Goal: Answer question/provide support

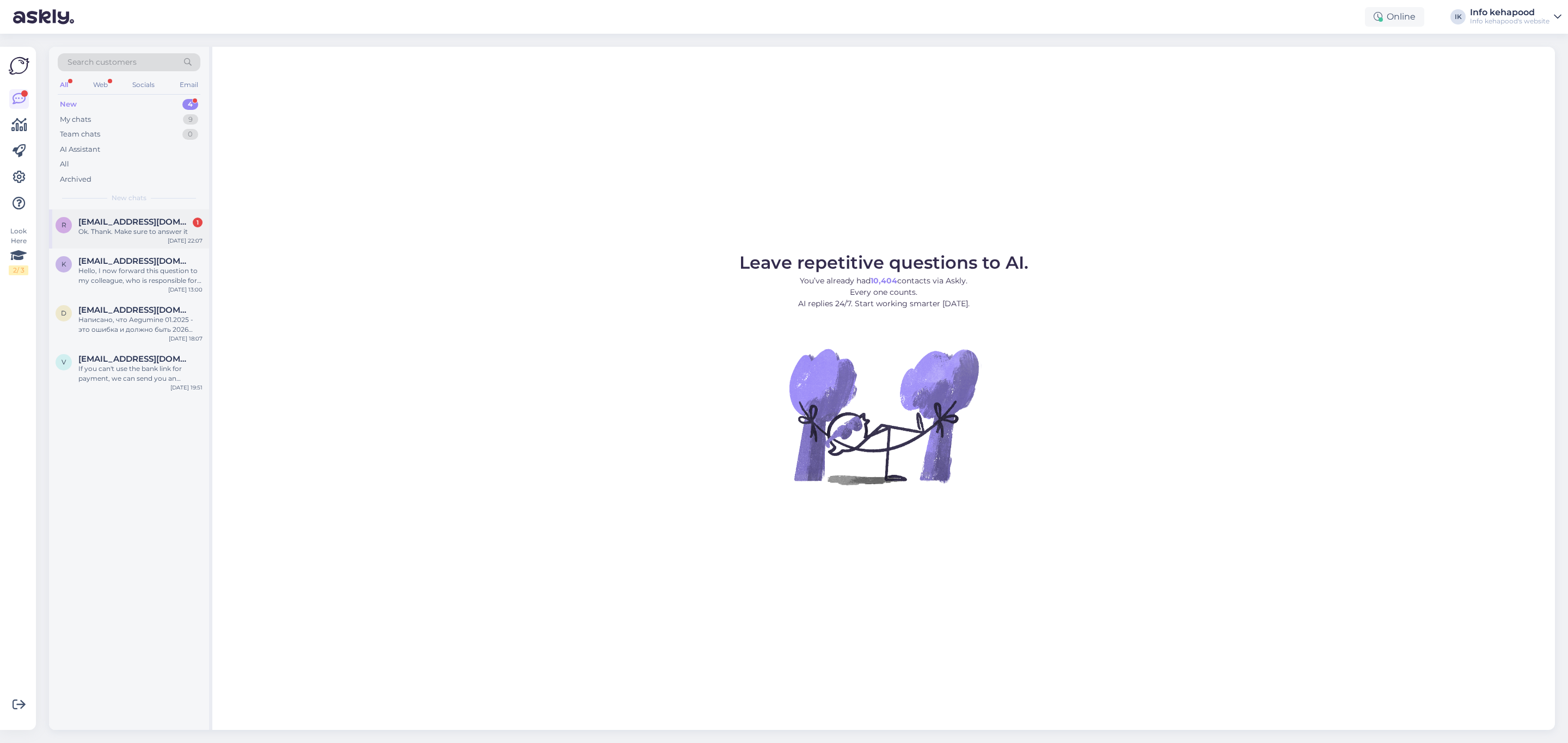
click at [141, 236] on div "r [EMAIL_ADDRESS][DOMAIN_NAME] 1 Ok. Thank. Make sure to answer it [DATE] 22:07" at bounding box center [129, 229] width 160 height 40
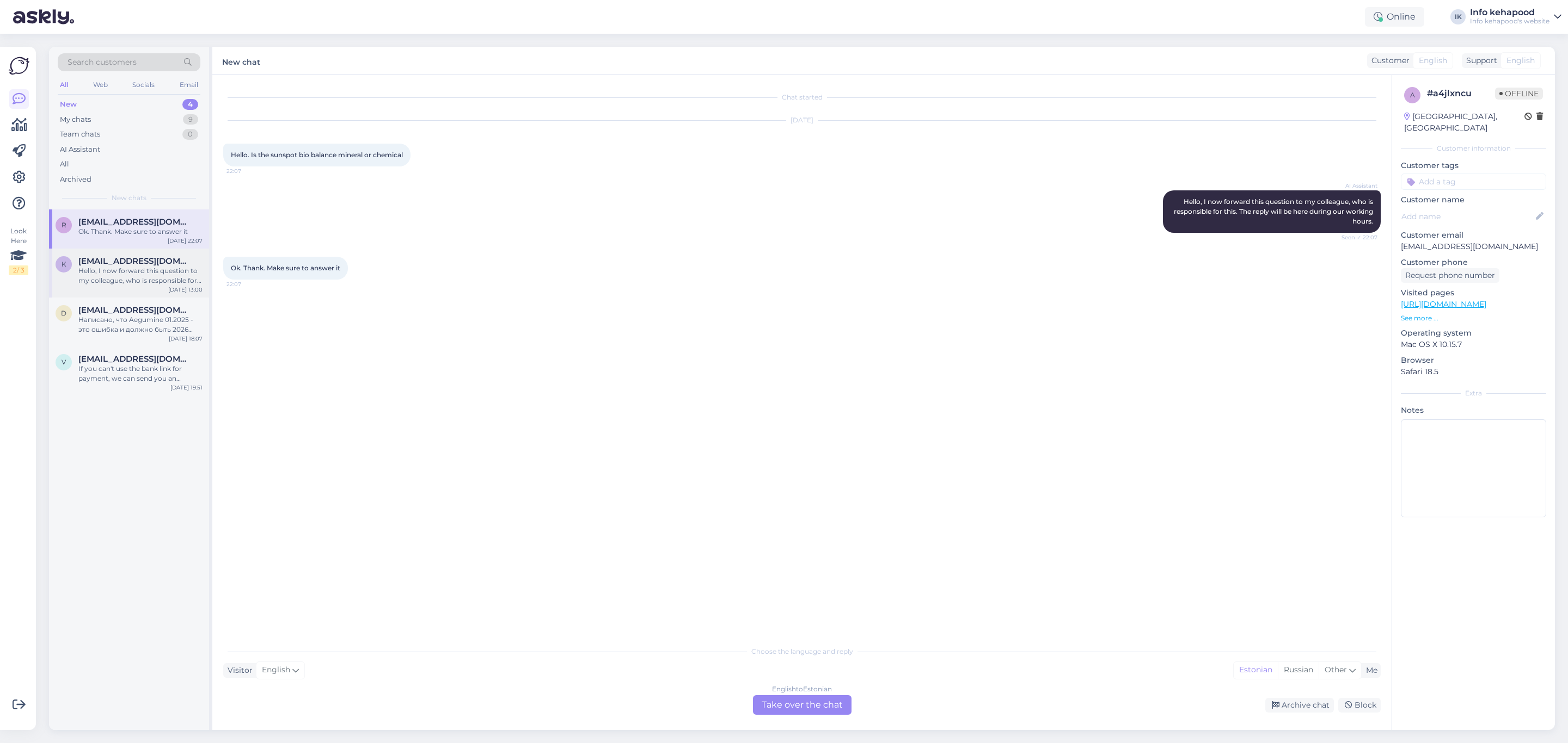
click at [162, 267] on div "Hello, I now forward this question to my colleague, who is responsible for this…" at bounding box center [140, 276] width 124 height 20
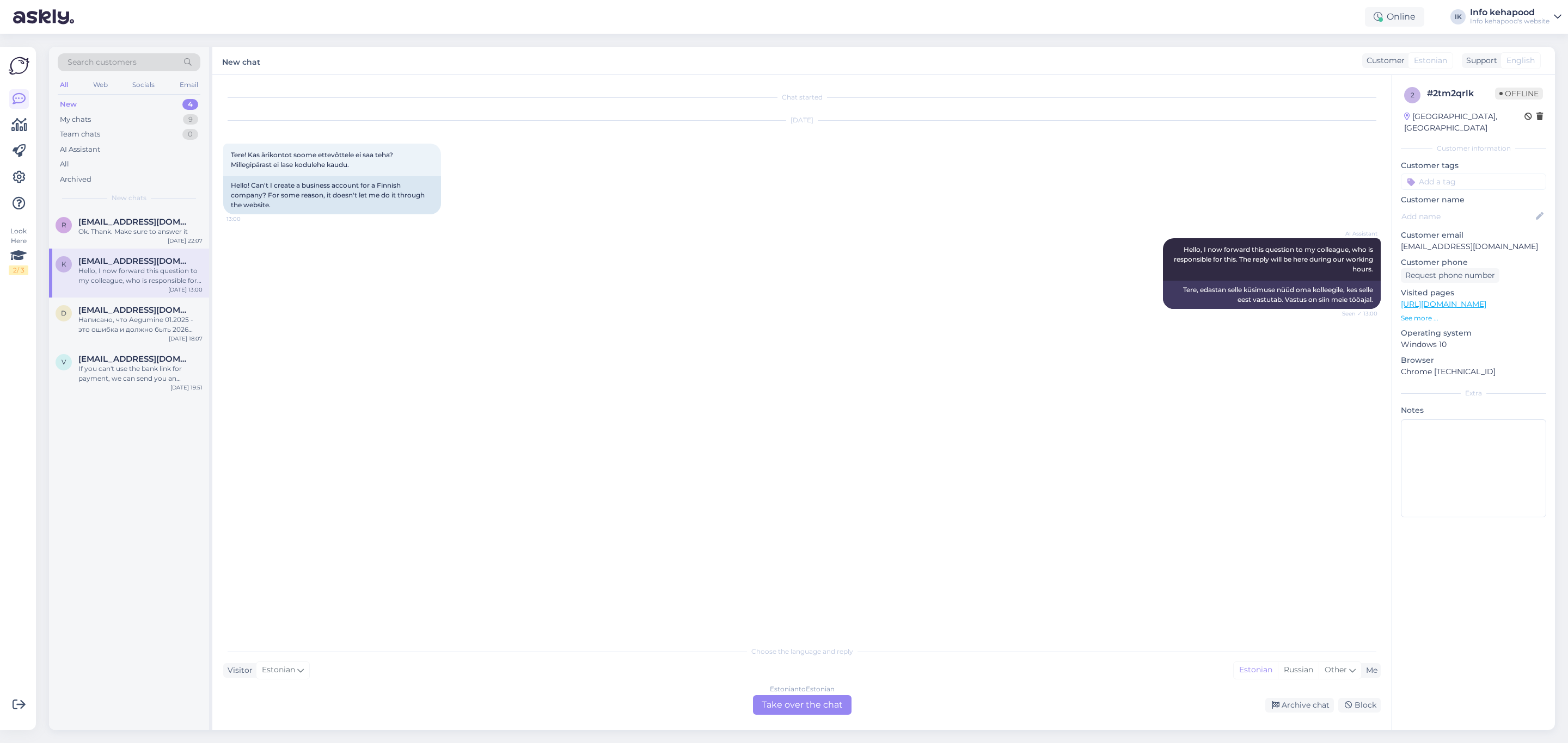
click at [810, 704] on div "Estonian to Estonian Take over the chat" at bounding box center [802, 704] width 99 height 20
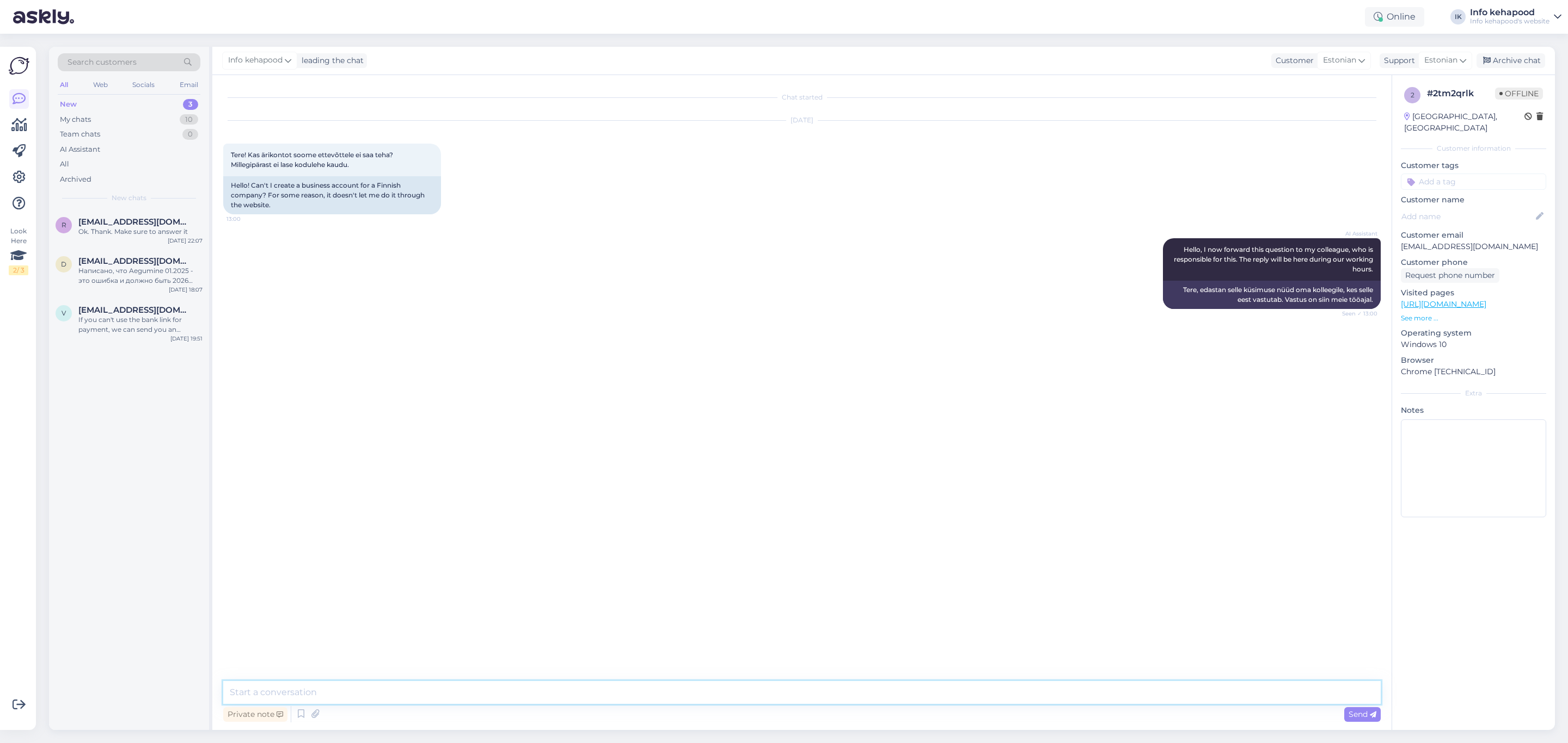
click at [478, 698] on textarea at bounding box center [802, 692] width 1157 height 23
type textarea "Tere! Kas Teile lööb [PERSON_NAME] või tõkke ette? On Teil palun võimalik saata…"
click at [1463, 61] on icon at bounding box center [1462, 60] width 7 height 12
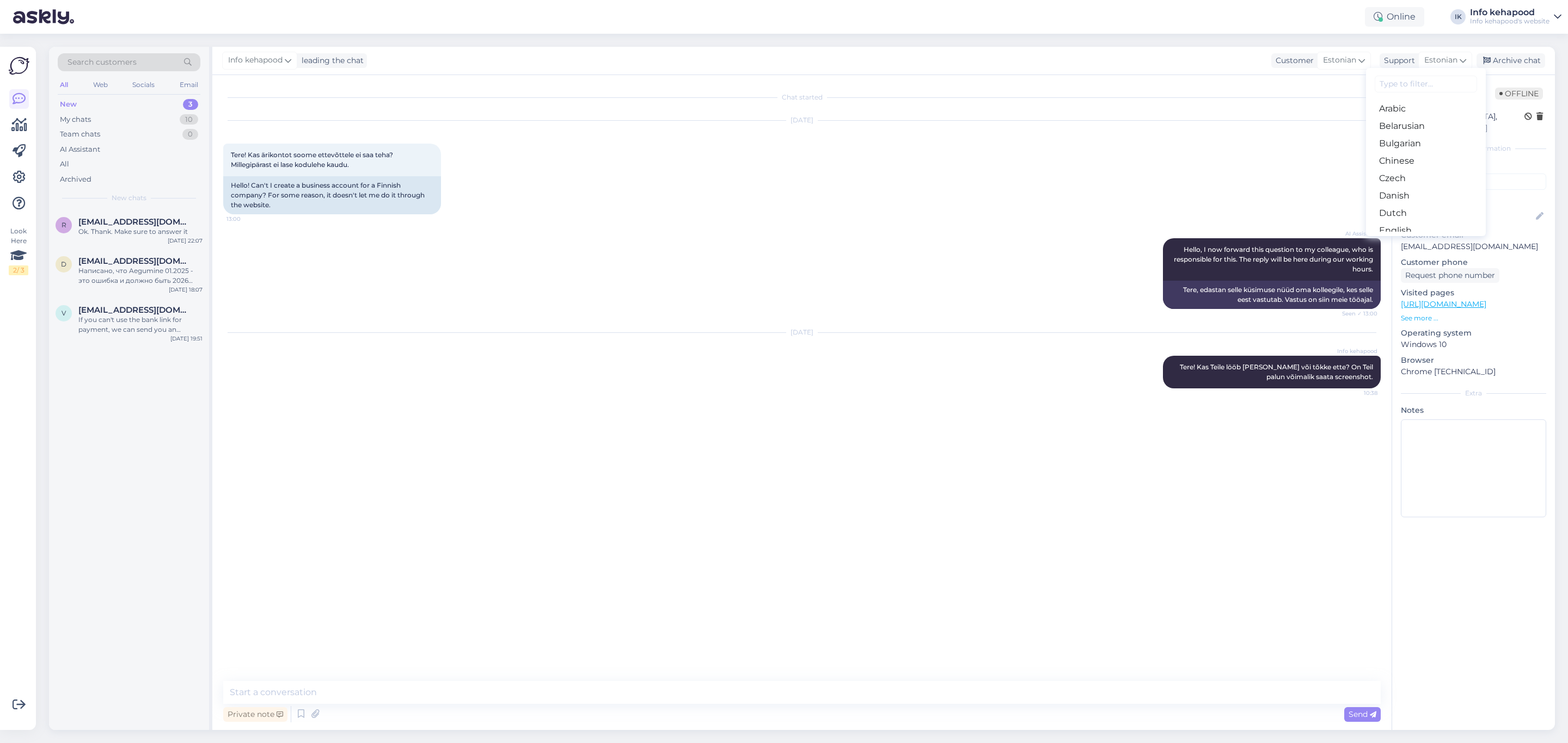
click at [106, 106] on div "New 3" at bounding box center [128, 105] width 142 height 15
click at [139, 321] on div "If you can't use the bank link for payment, we can send you an invoice. Please …" at bounding box center [140, 324] width 124 height 20
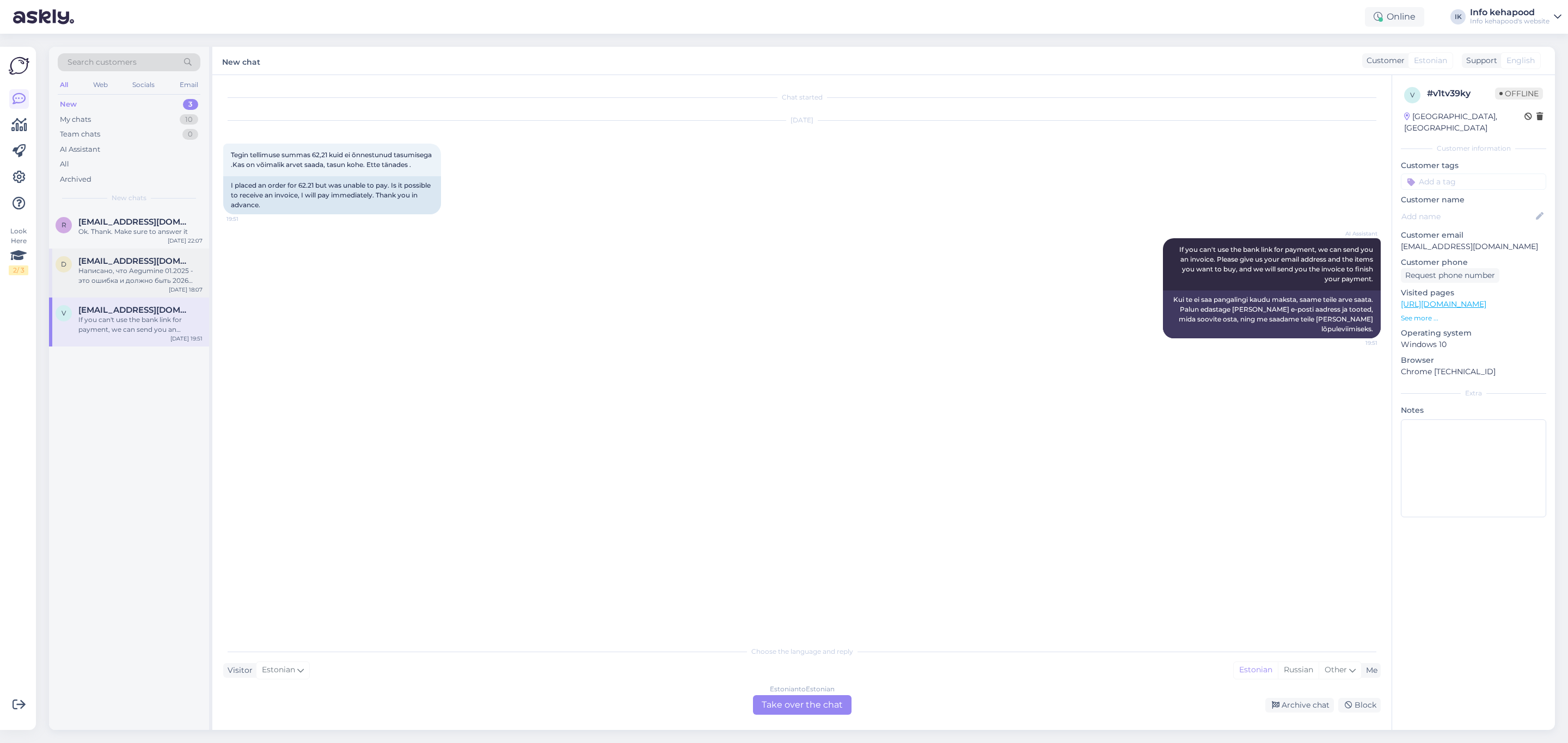
click at [121, 289] on div "d [EMAIL_ADDRESS][DOMAIN_NAME] Написано, что Aegumine 01.2025 - это ошибка и до…" at bounding box center [129, 273] width 160 height 49
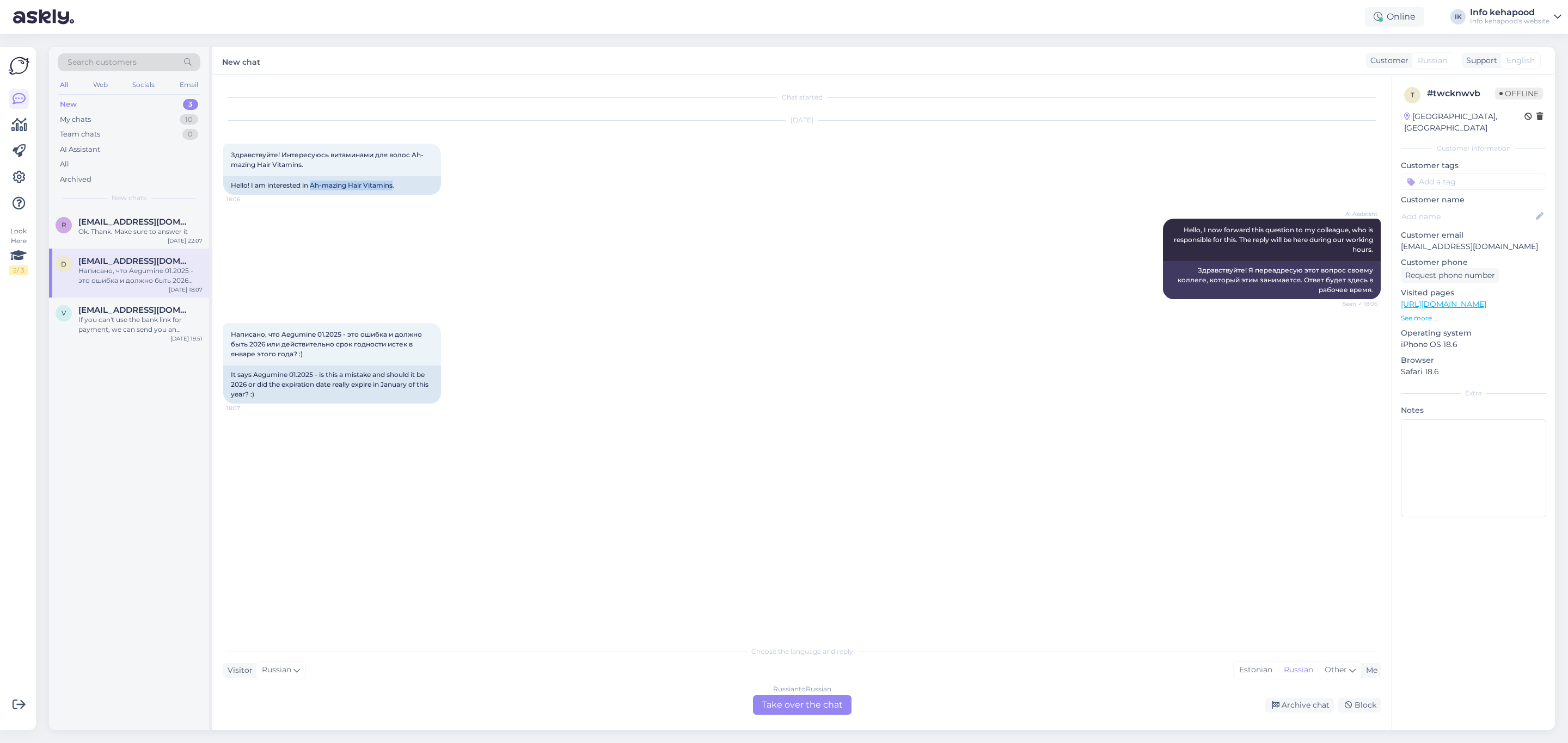
drag, startPoint x: 312, startPoint y: 185, endPoint x: 394, endPoint y: 197, distance: 82.9
click at [394, 197] on div "[DATE] Здравствуйте! Интересуюсь витаминами для волос Ah-mazing Hair Vitamins. …" at bounding box center [802, 158] width 1157 height 98
click at [493, 209] on div "AI Assistant Hello, I now forward this question to my colleague, who is respons…" at bounding box center [802, 259] width 1157 height 105
drag, startPoint x: 309, startPoint y: 184, endPoint x: 405, endPoint y: 193, distance: 96.4
click at [405, 193] on div "Hello! I am interested in Ah-mazing Hair Vitamins." at bounding box center [332, 186] width 218 height 19
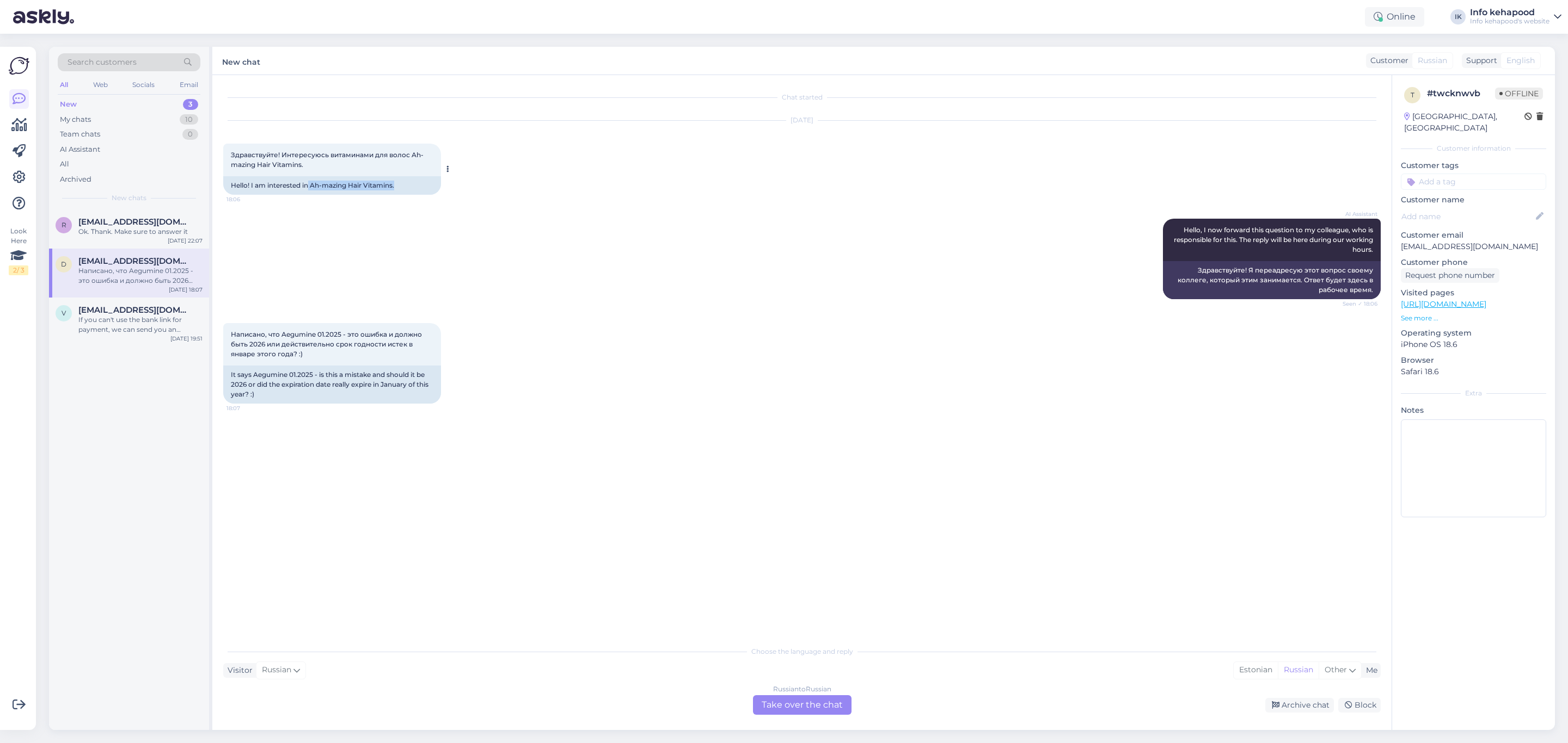
copy div "Ah-mazing Hair Vitamins."
click at [1435, 299] on link "[URL][DOMAIN_NAME]" at bounding box center [1443, 304] width 86 height 9
click at [810, 703] on div "Russian to Russian Take over the chat" at bounding box center [802, 704] width 99 height 20
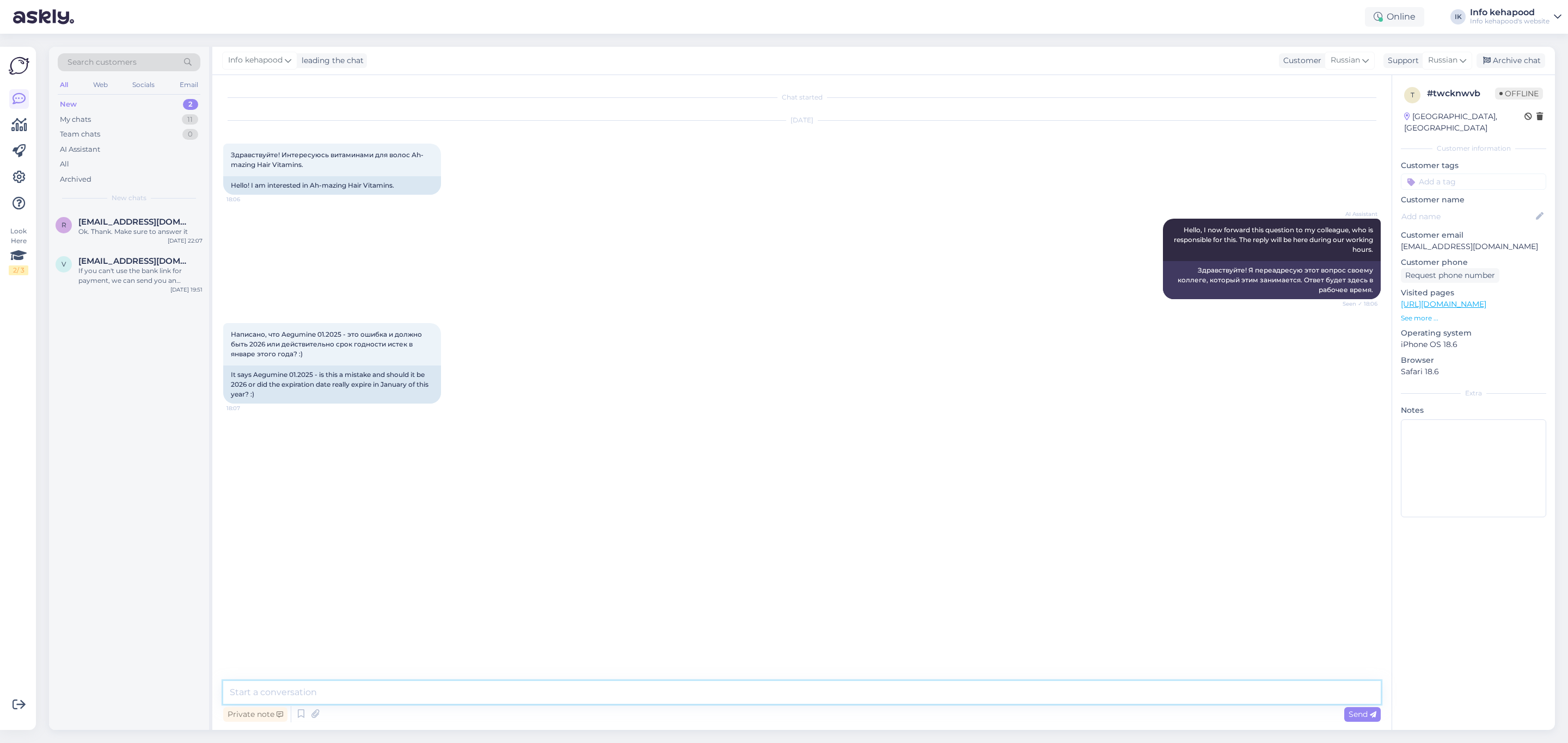
click at [729, 700] on textarea at bounding box center [802, 692] width 1157 height 23
type textarea "Tere! Kas palun saate saata pildi sellest tootest? Kui oskate võite saata ka to…"
click at [114, 288] on div "v [EMAIL_ADDRESS][DOMAIN_NAME] If you can't use the bank link for payment, we c…" at bounding box center [129, 273] width 160 height 49
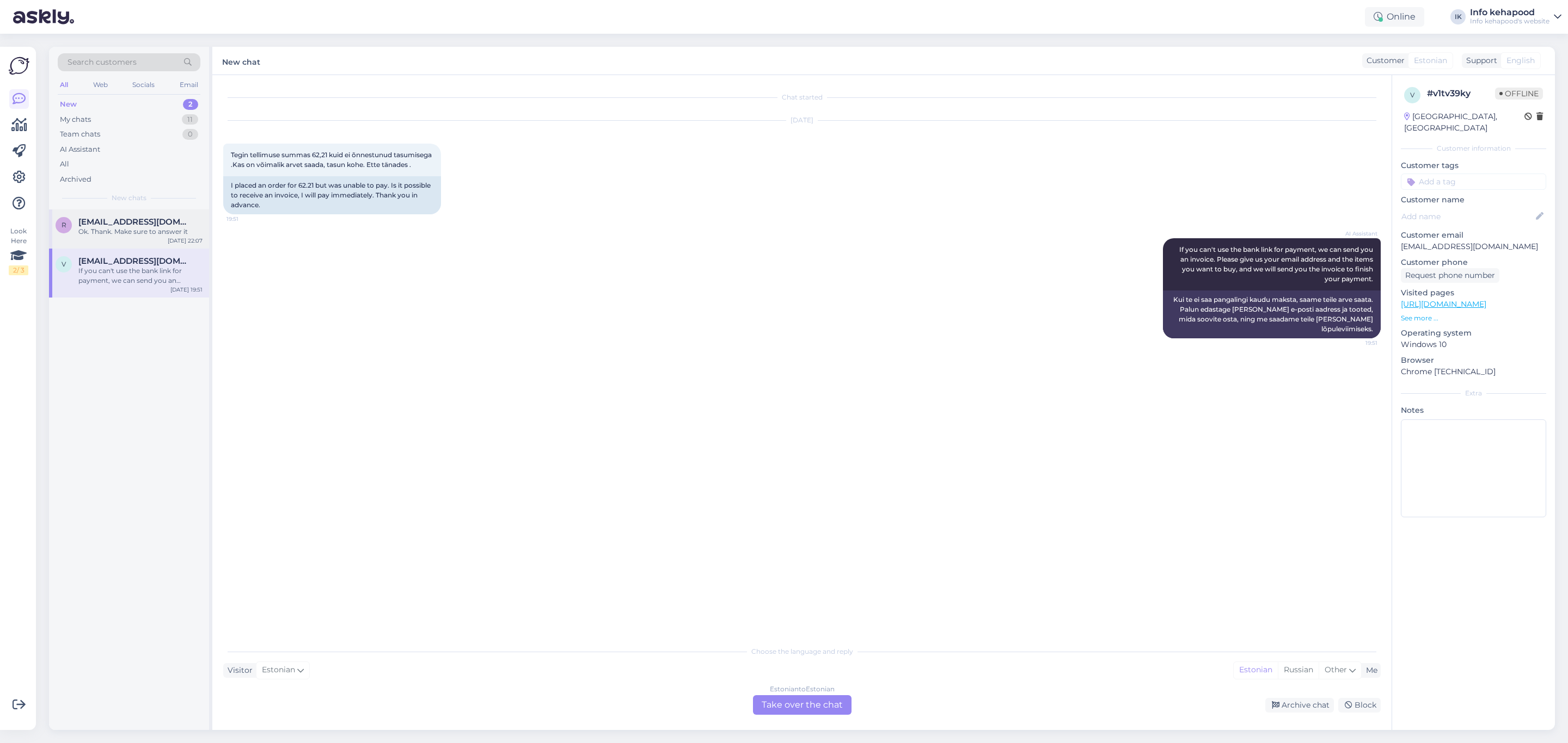
click at [119, 221] on span "[EMAIL_ADDRESS][DOMAIN_NAME]" at bounding box center [135, 222] width 113 height 9
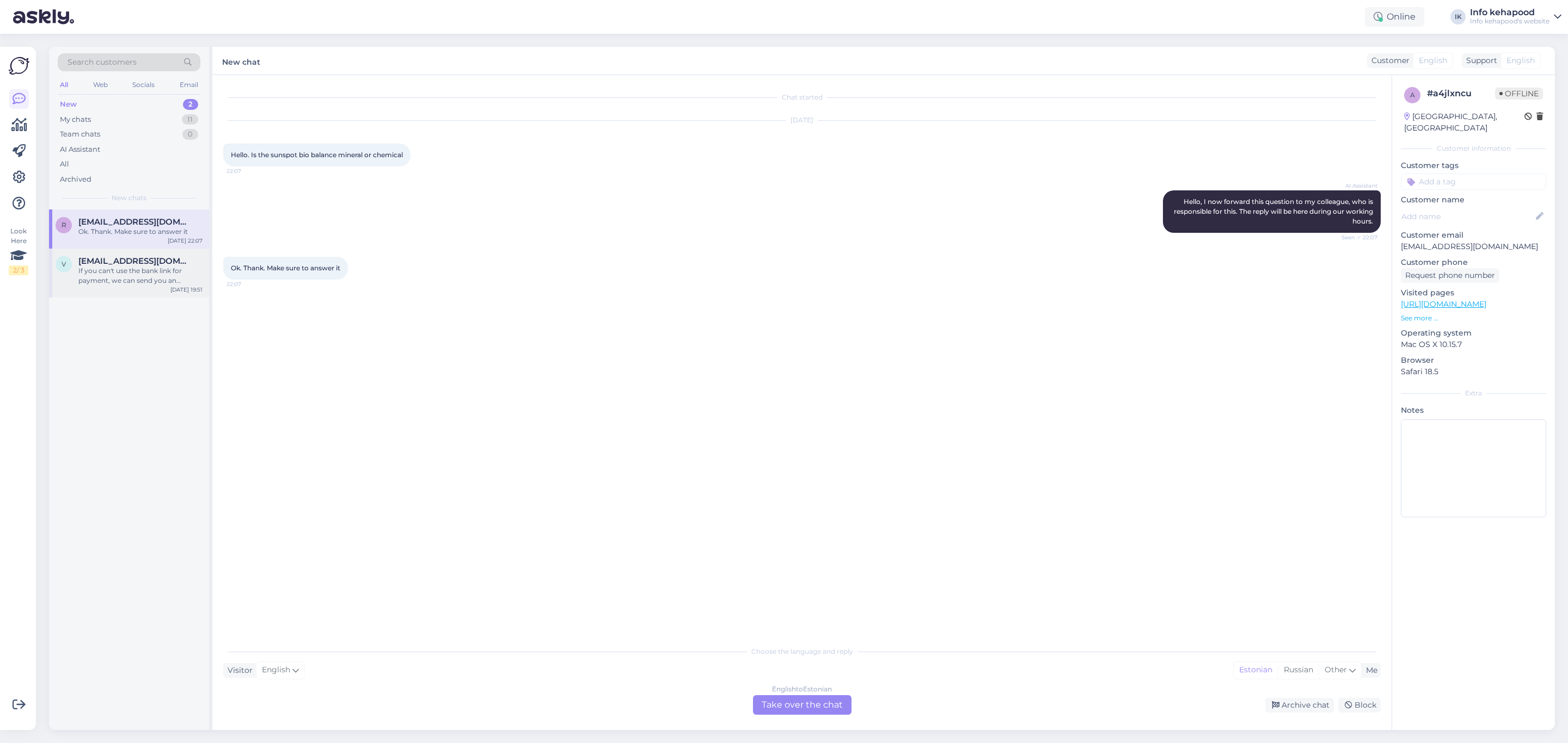
click at [142, 284] on div "If you can't use the bank link for payment, we can send you an invoice. Please …" at bounding box center [140, 276] width 124 height 20
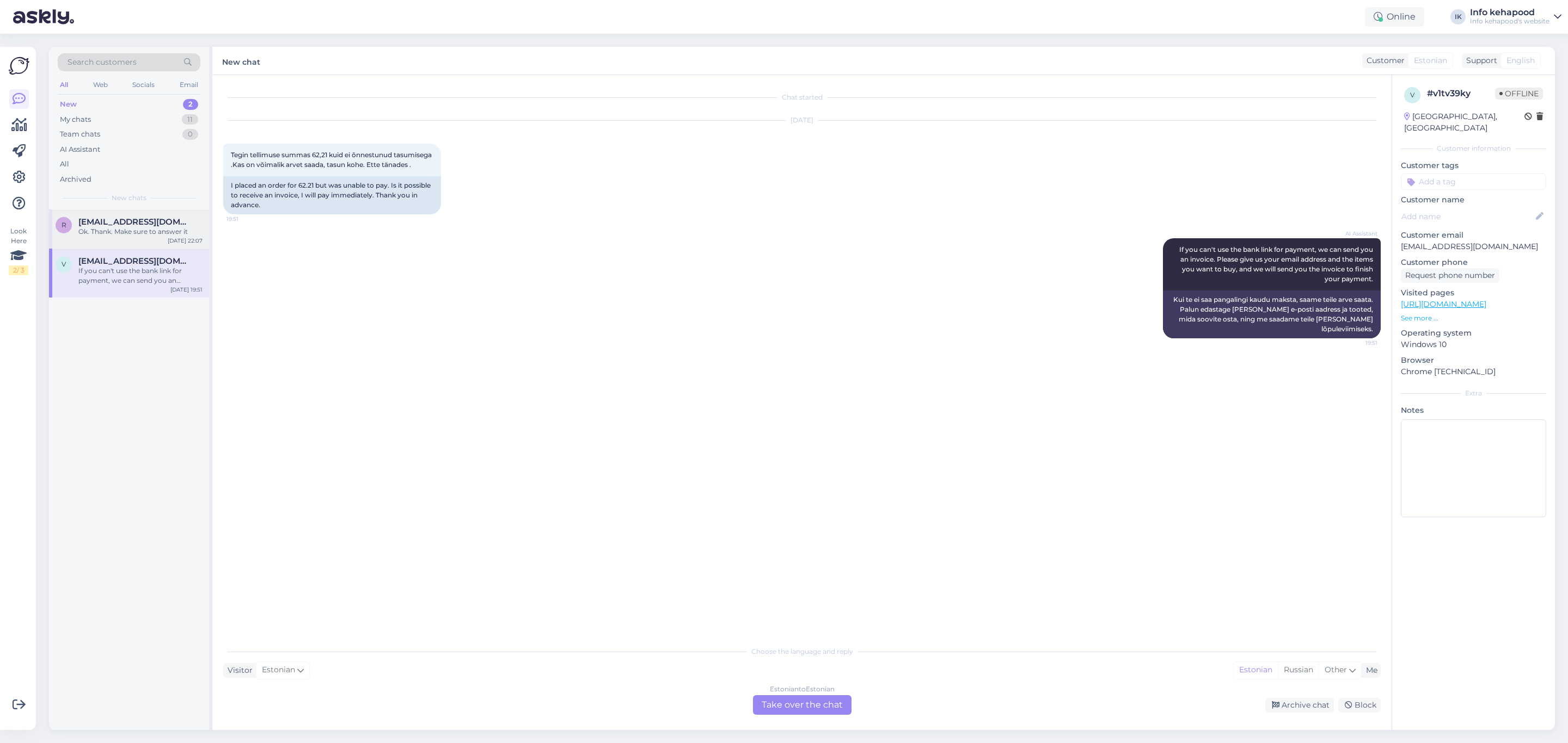
click at [135, 232] on div "Ok. Thank. Make sure to answer it" at bounding box center [140, 232] width 124 height 9
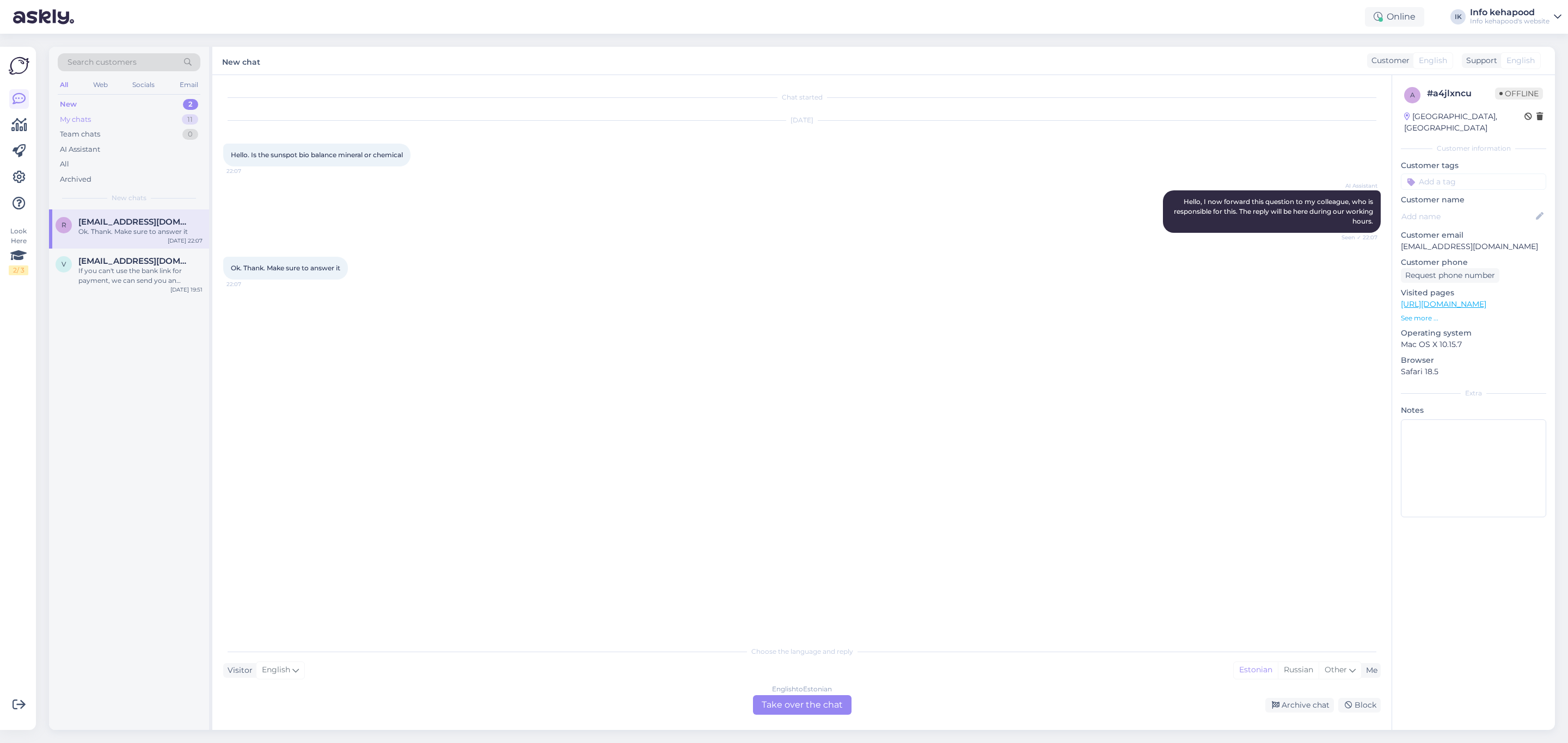
click at [96, 113] on div "My chats 11" at bounding box center [128, 120] width 142 height 15
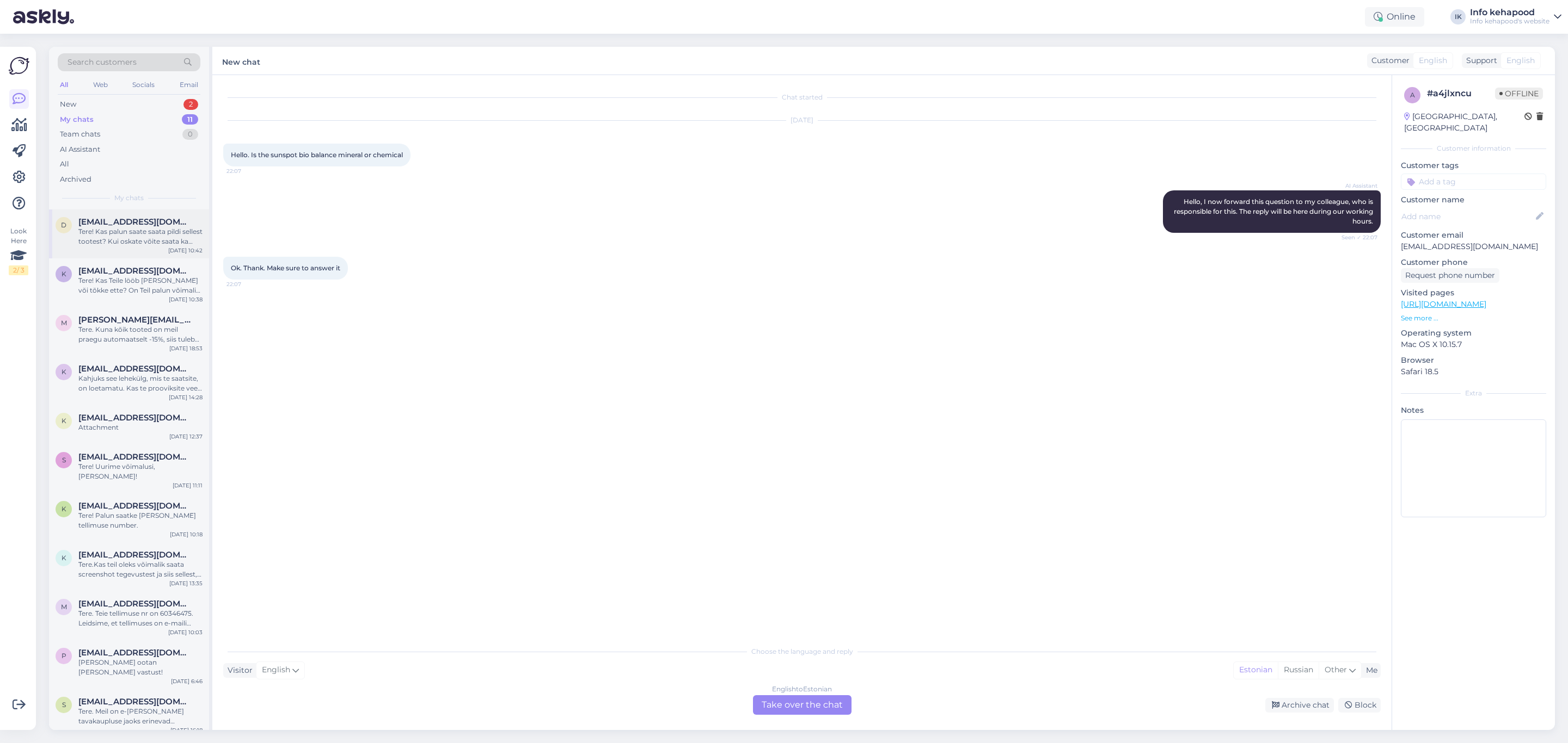
click at [135, 243] on div "Tere! Kas palun saate saata pildi sellest tootest? Kui oskate võite saata ka to…" at bounding box center [140, 236] width 124 height 20
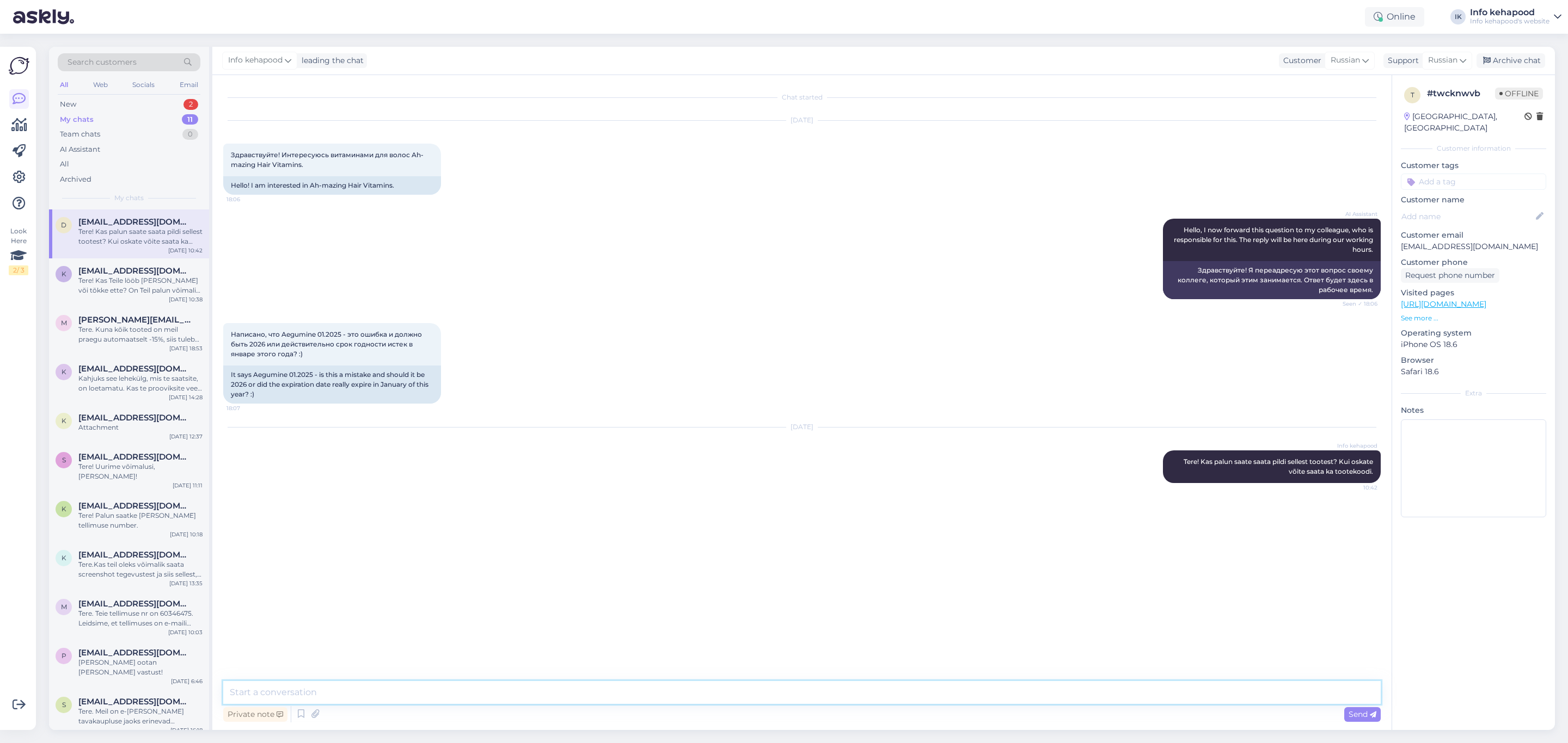
click at [716, 687] on textarea at bounding box center [802, 692] width 1157 height 23
paste textarea "[URL][DOMAIN_NAME]"
type textarea "[URL][DOMAIN_NAME] kui tegu on selle tootega, siis tõesti kahjuks tegu ei ole v…"
click at [141, 105] on div "New 2" at bounding box center [128, 105] width 142 height 15
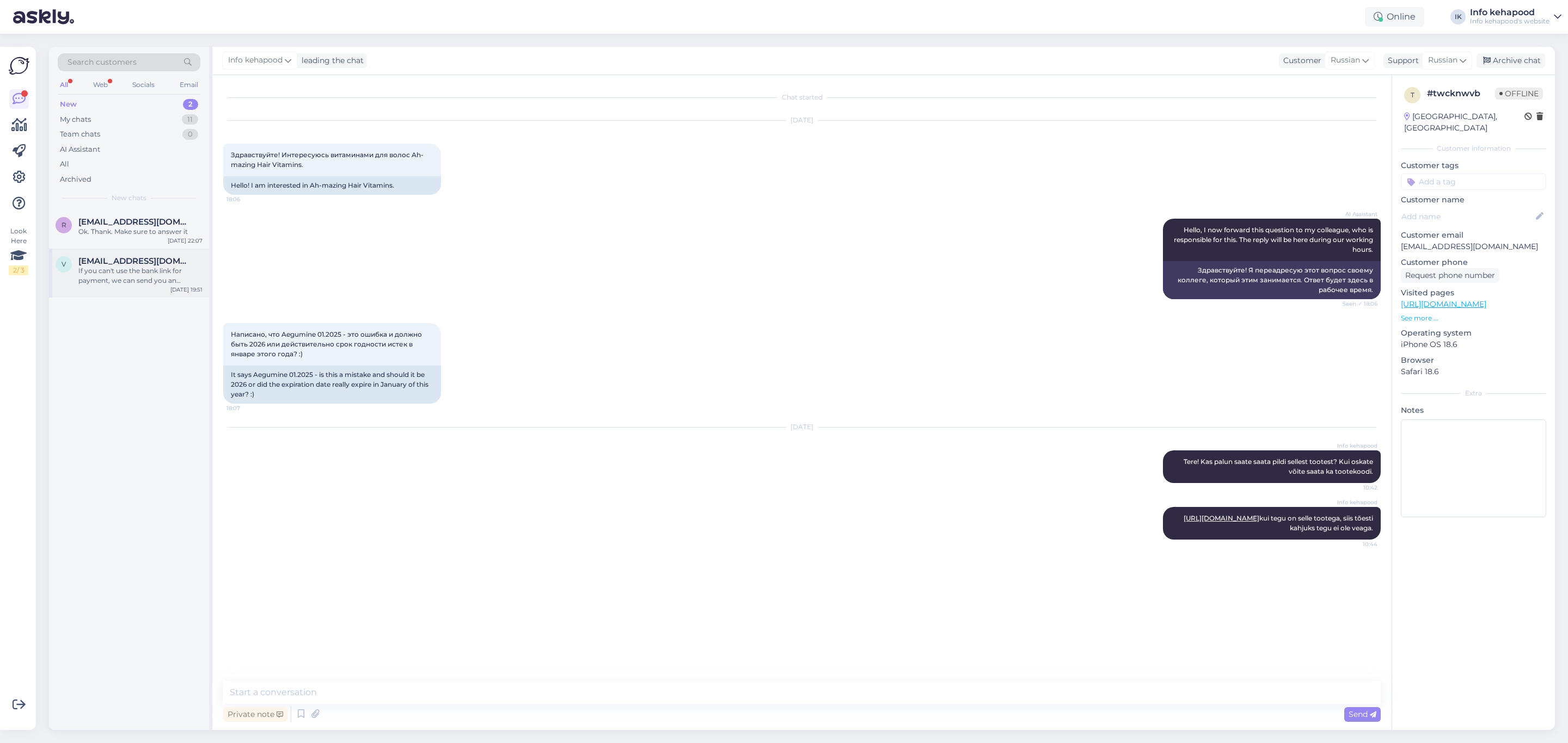
click at [103, 257] on span "[EMAIL_ADDRESS][DOMAIN_NAME]" at bounding box center [135, 261] width 113 height 9
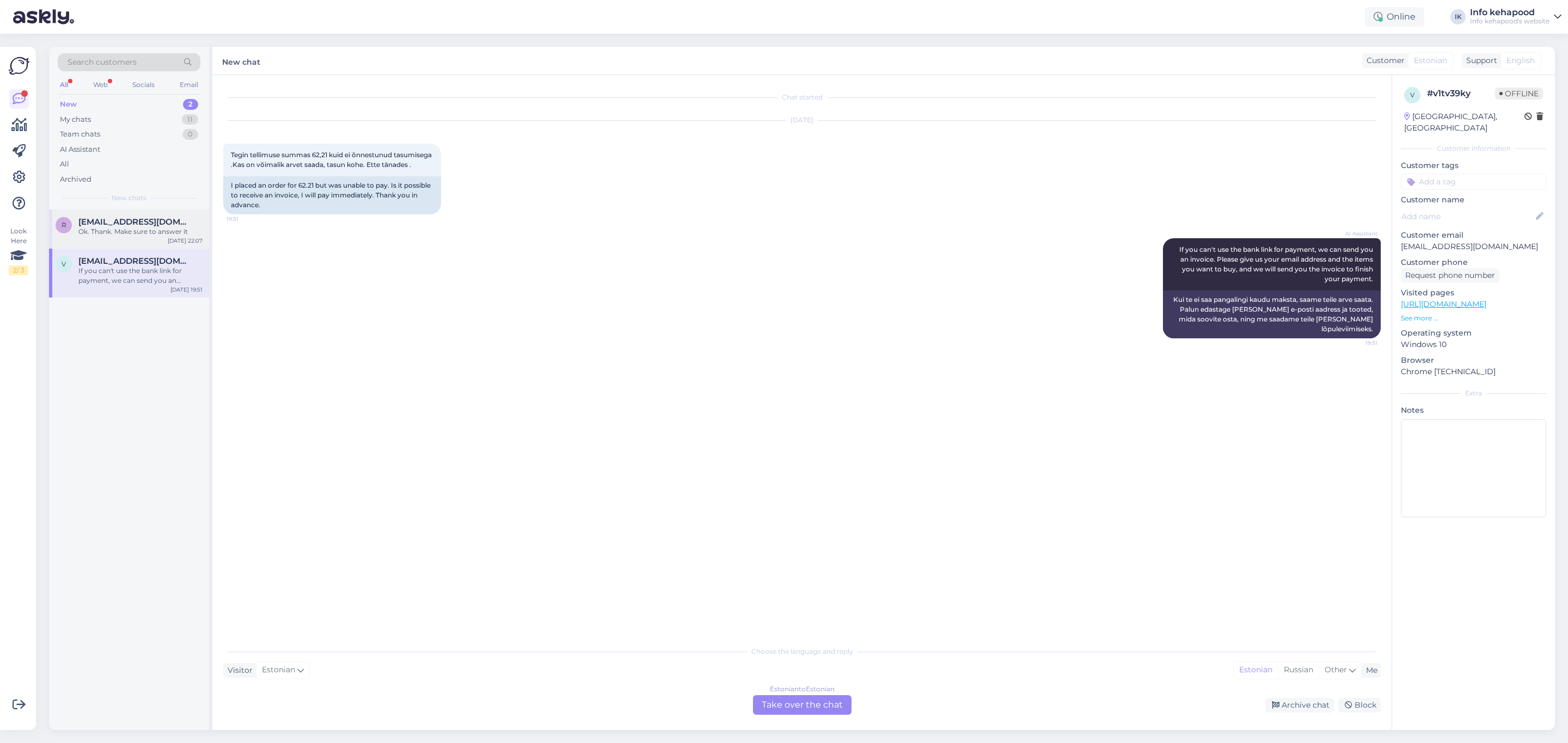
click at [124, 227] on div "Ok. Thank. Make sure to answer it" at bounding box center [140, 232] width 124 height 9
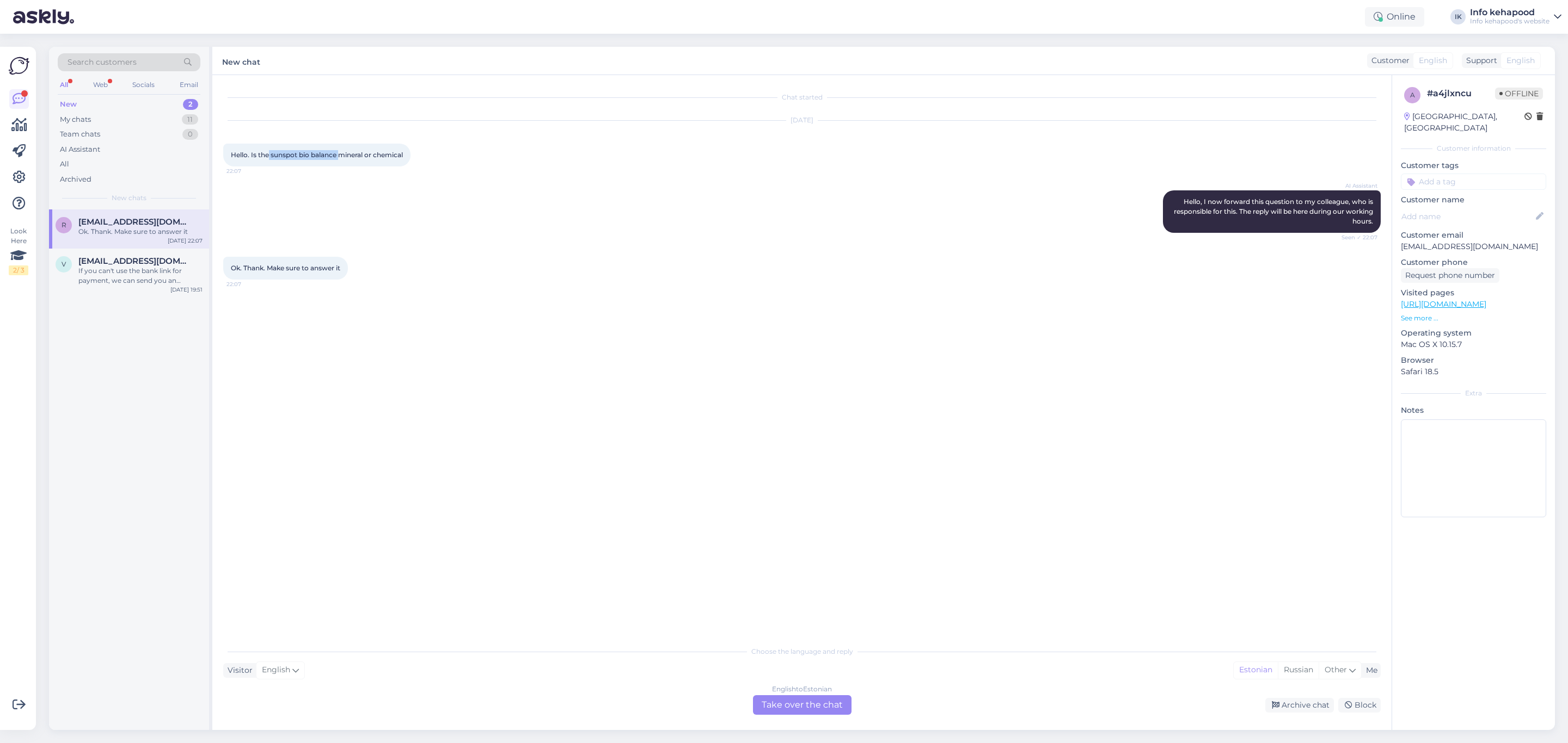
drag, startPoint x: 270, startPoint y: 153, endPoint x: 341, endPoint y: 163, distance: 71.7
click at [341, 163] on div "Hello. Is the sunspot bio balance mineral or chemical 22:07" at bounding box center [317, 155] width 188 height 23
copy span "sunspot bio balance"
click at [1444, 307] on link "[URL][DOMAIN_NAME]" at bounding box center [1443, 304] width 86 height 9
click at [622, 358] on div "Chat started [DATE] Hello. Is the sunspot bio balance mineral or chemical 22:07…" at bounding box center [807, 358] width 1168 height 544
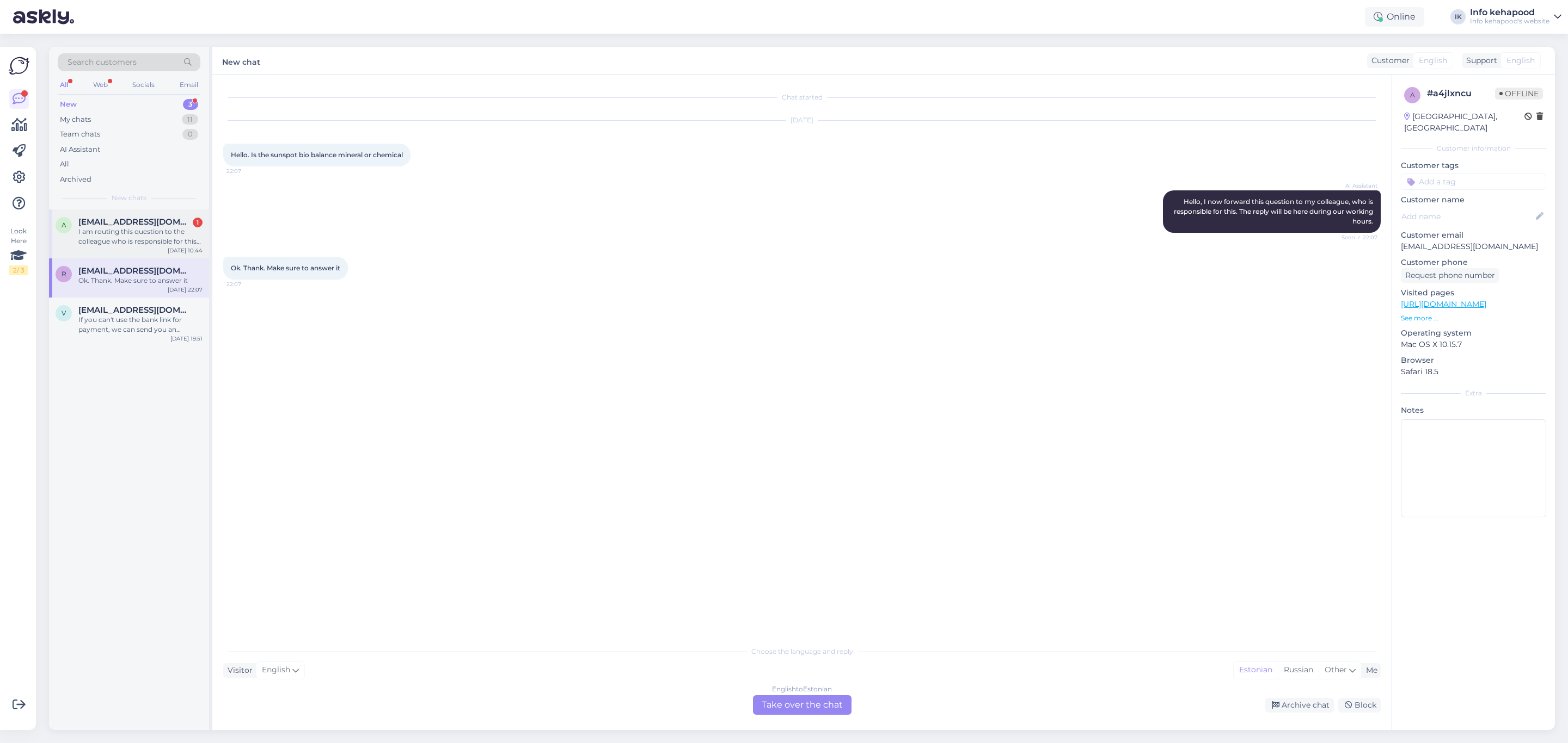
click at [180, 236] on div "I am routing this question to the colleague who is responsible for this topic. …" at bounding box center [140, 236] width 124 height 20
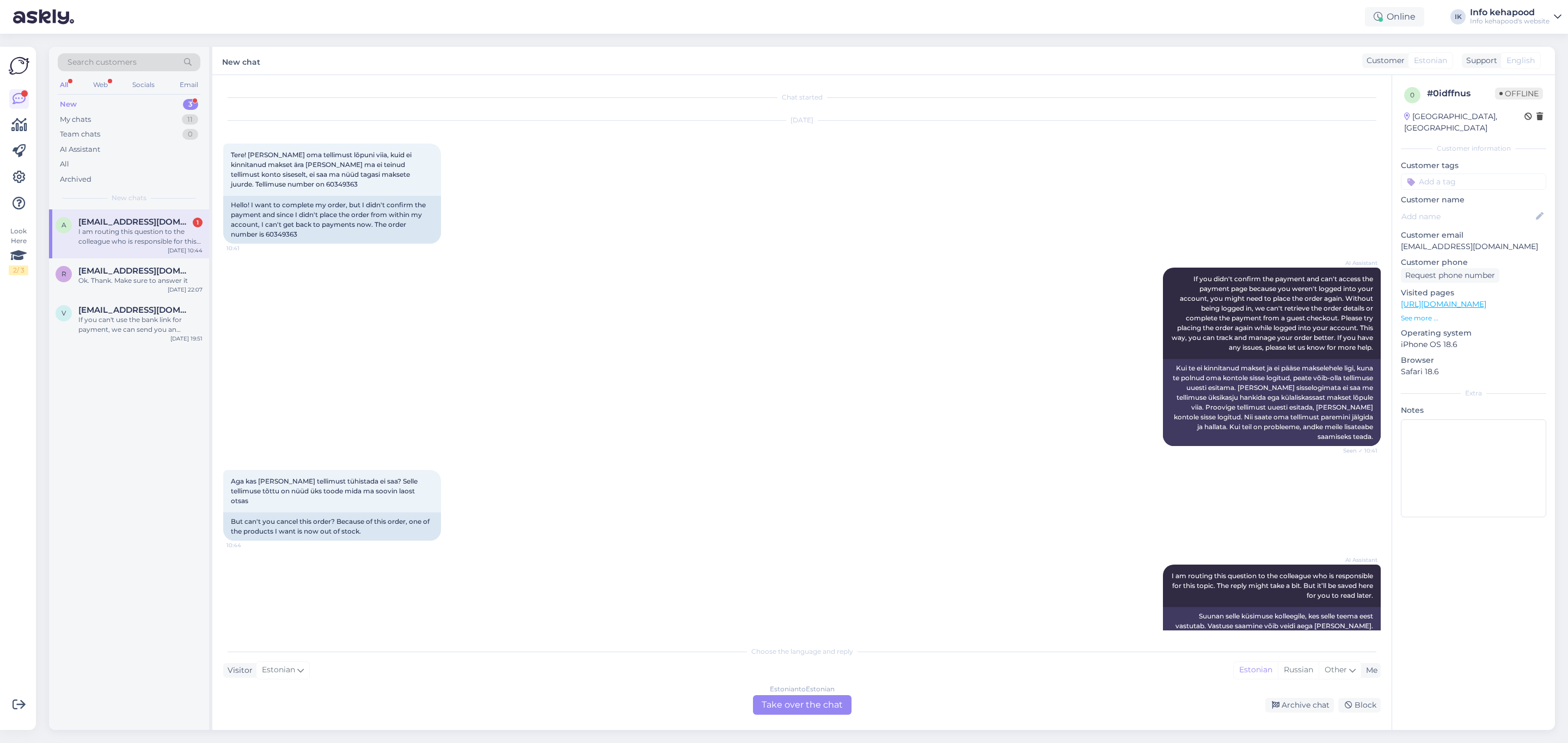
scroll to position [16, 0]
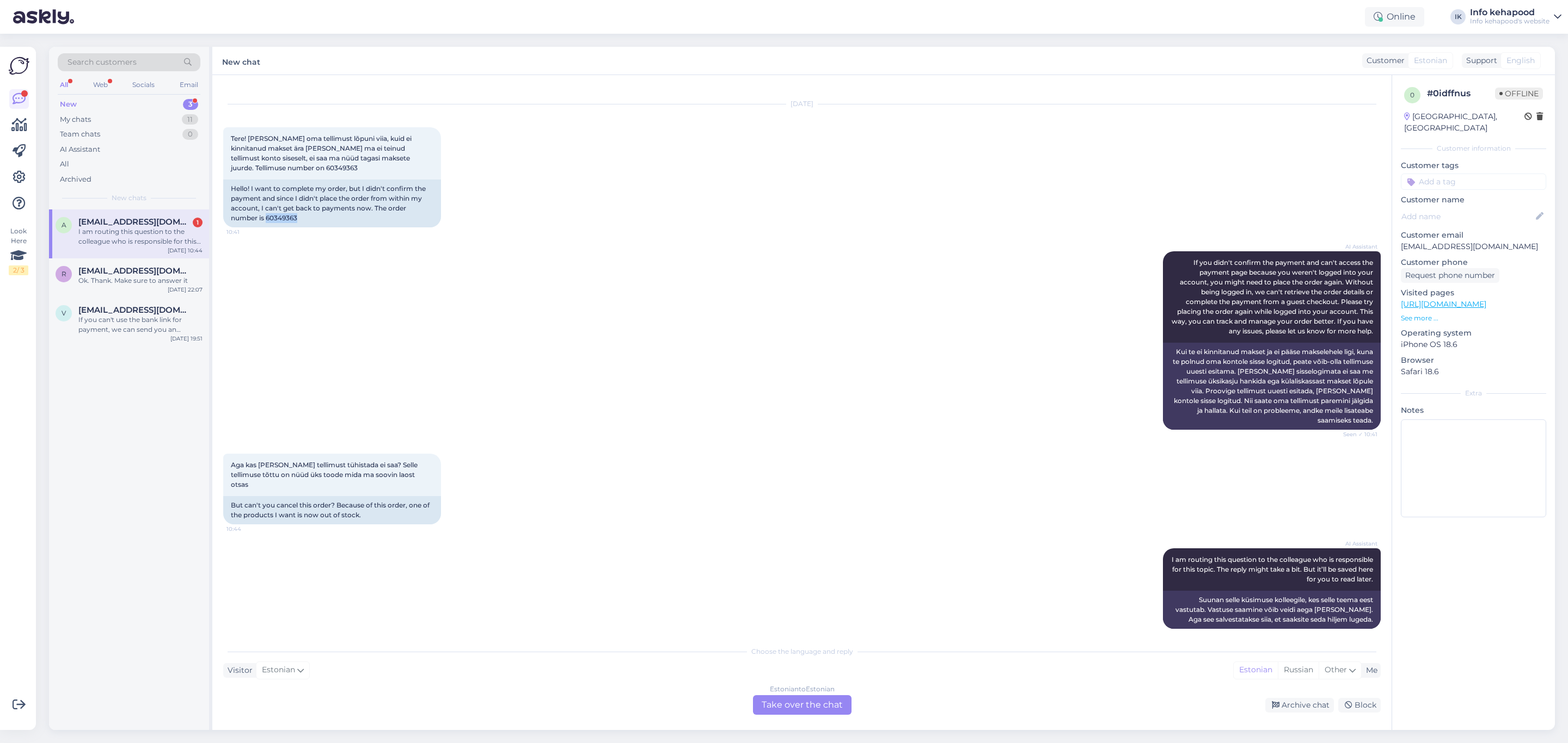
drag, startPoint x: 267, startPoint y: 218, endPoint x: 323, endPoint y: 227, distance: 56.7
click at [323, 227] on div "[DATE] Tere! [PERSON_NAME] oma tellimust lõpuni viia, kuid ei kinnitanud makset…" at bounding box center [802, 166] width 1157 height 147
copy div "60349363"
click at [561, 479] on div "Aga kas [PERSON_NAME] tellimust tühistada ei saa? Selle tellimuse tõttu on nüüd…" at bounding box center [802, 489] width 1157 height 95
click at [405, 552] on div "AI Assistant I am routing this question to the colleague who is responsible for…" at bounding box center [802, 589] width 1157 height 105
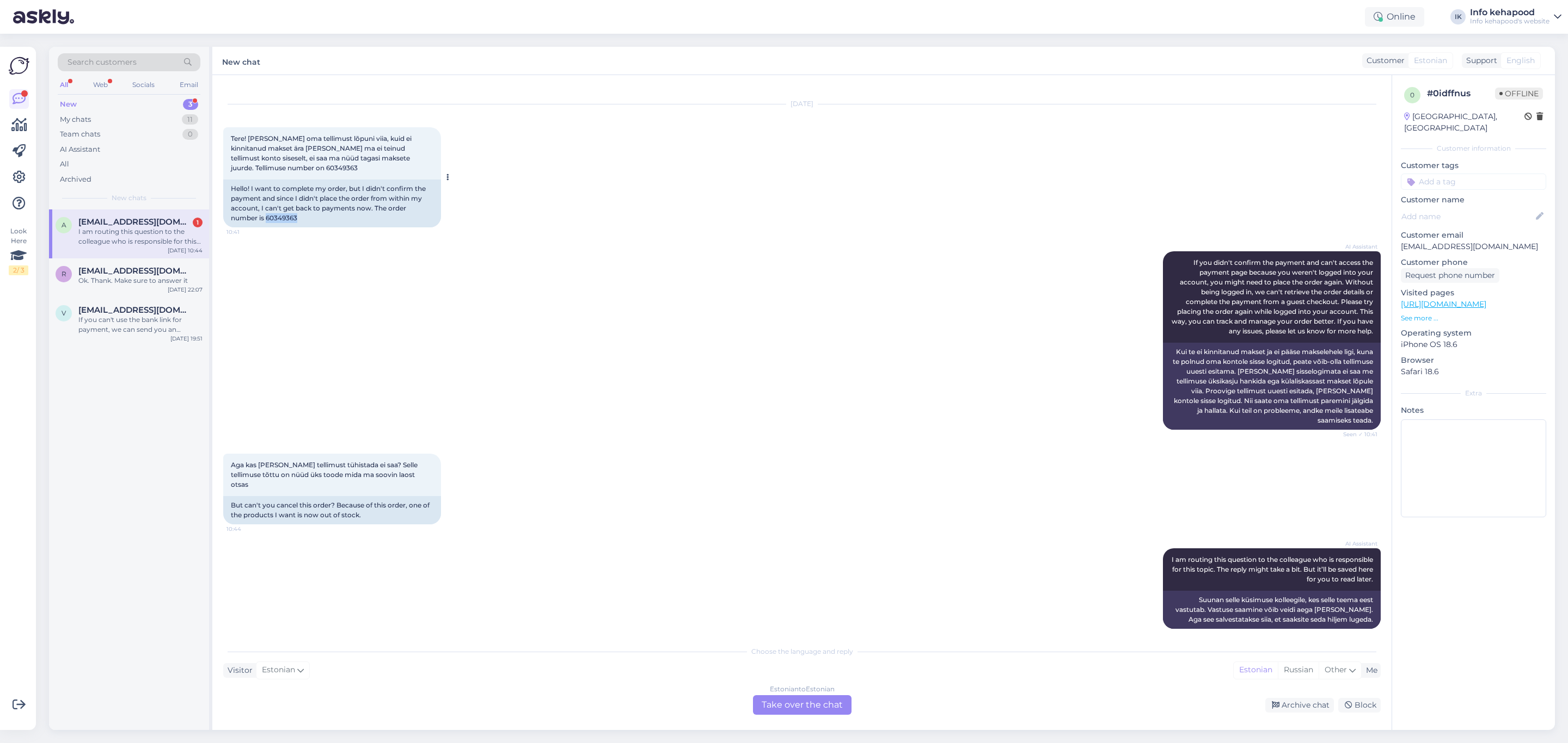
drag, startPoint x: 267, startPoint y: 218, endPoint x: 339, endPoint y: 218, distance: 72.0
click at [339, 218] on div "Hello! I want to complete my order, but I didn't confirm the payment and since …" at bounding box center [332, 203] width 218 height 48
copy div "60349363"
click at [1462, 299] on link "[URL][DOMAIN_NAME]" at bounding box center [1443, 304] width 86 height 9
click at [577, 248] on div "AI Assistant If you didn't confirm the payment and can't access the payment pag…" at bounding box center [802, 340] width 1157 height 202
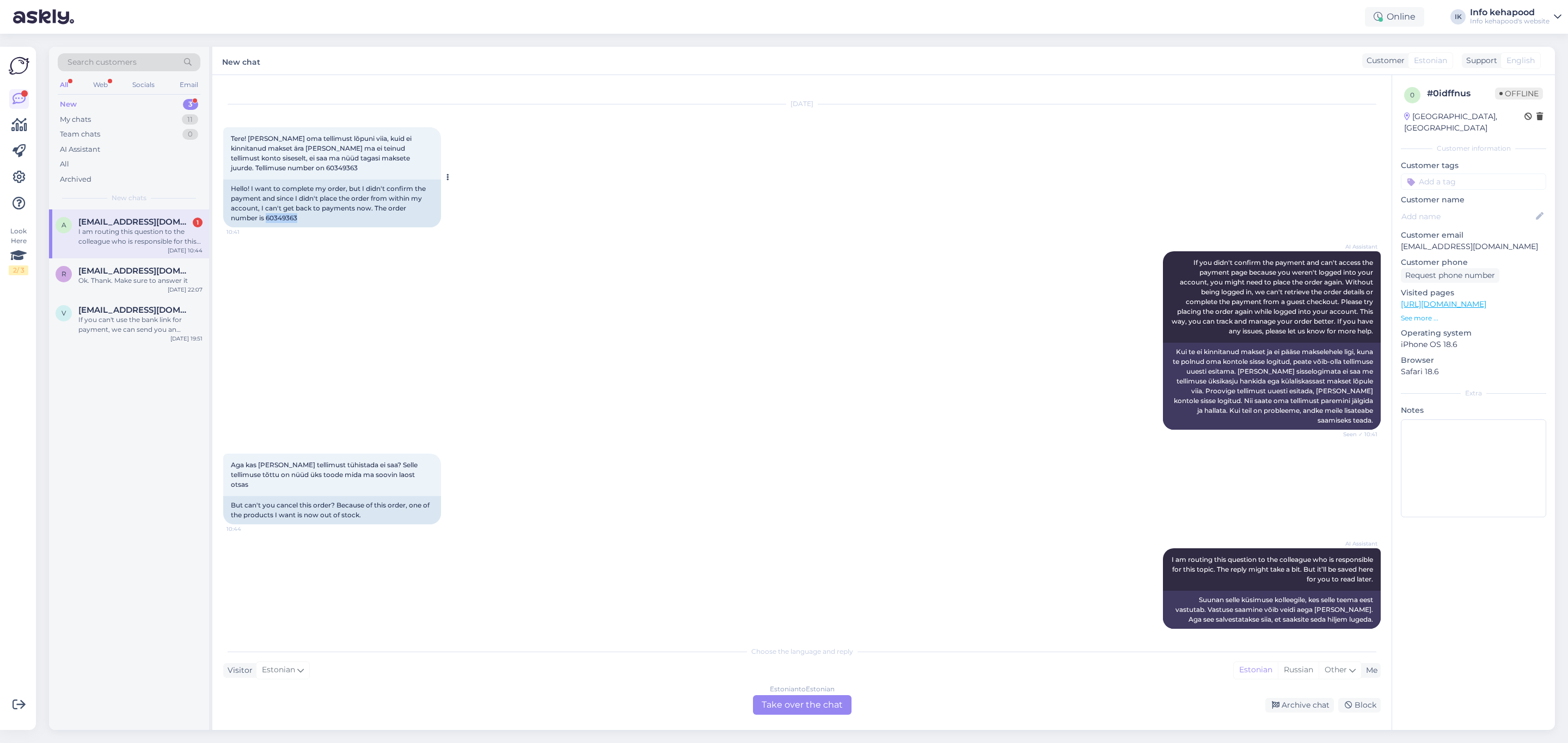
drag, startPoint x: 266, startPoint y: 214, endPoint x: 305, endPoint y: 225, distance: 40.5
click at [305, 225] on div "Hello! I want to complete my order, but I didn't confirm the payment and since …" at bounding box center [332, 203] width 218 height 48
copy div "60349363"
click at [783, 712] on div "Estonian to Estonian Take over the chat" at bounding box center [802, 704] width 99 height 20
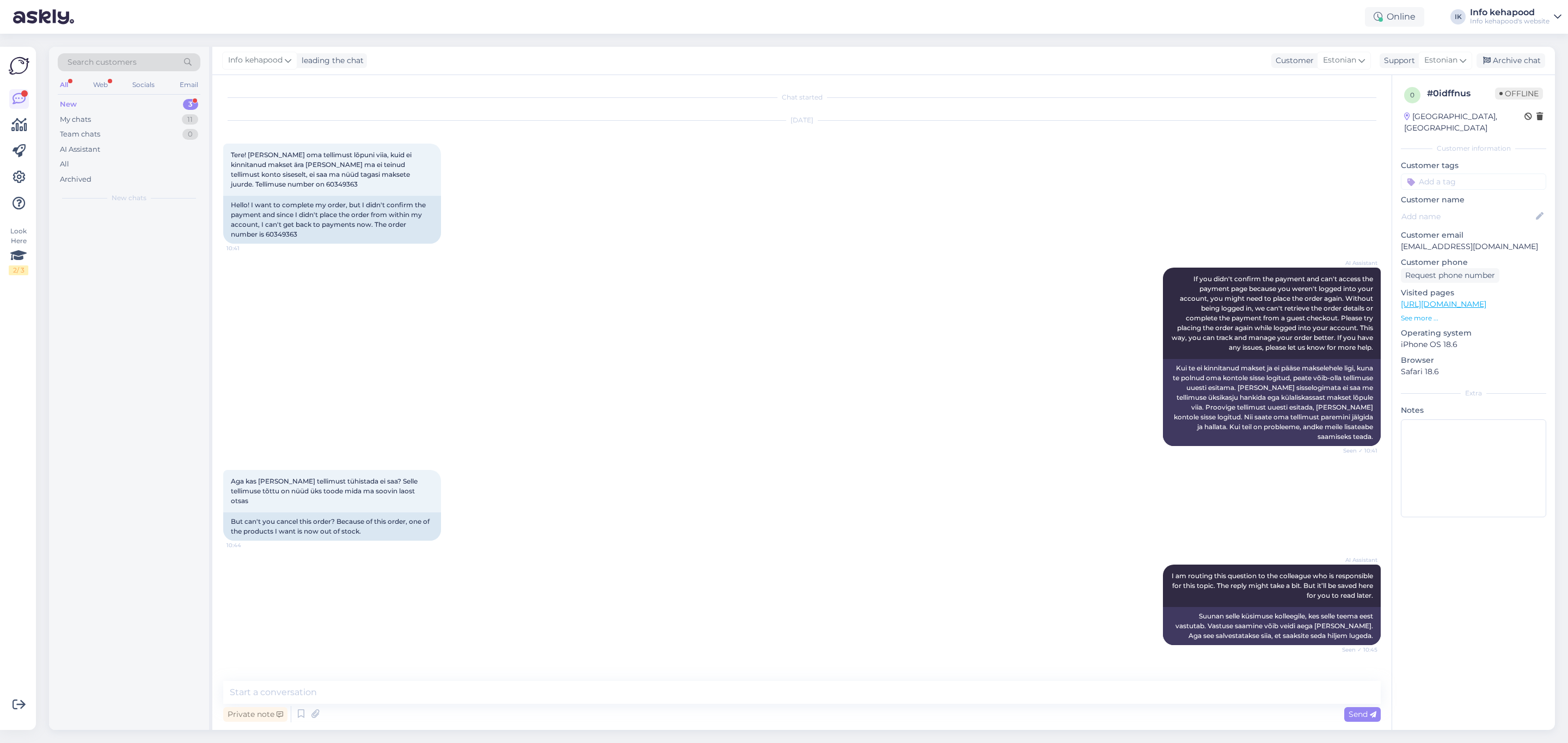
scroll to position [0, 0]
click at [549, 694] on textarea at bounding box center [802, 692] width 1157 height 23
type textarea "t"
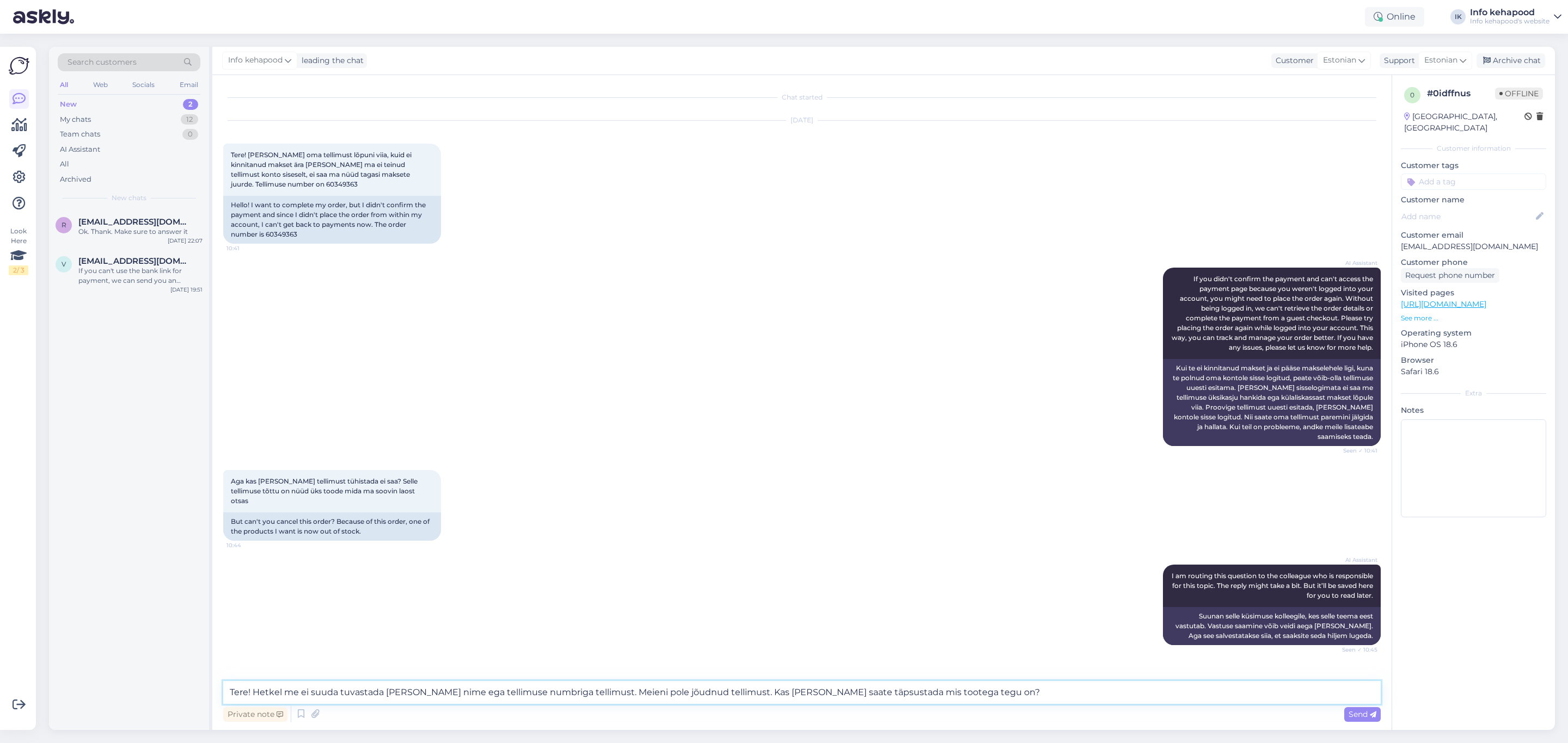
type textarea "Tere! Hetkel me ei suuda tuvastada [PERSON_NAME] nime ega tellimuse numbriga te…"
click at [1364, 721] on div "Private note Send" at bounding box center [802, 715] width 1157 height 21
click at [1358, 713] on span "Send" at bounding box center [1362, 714] width 27 height 9
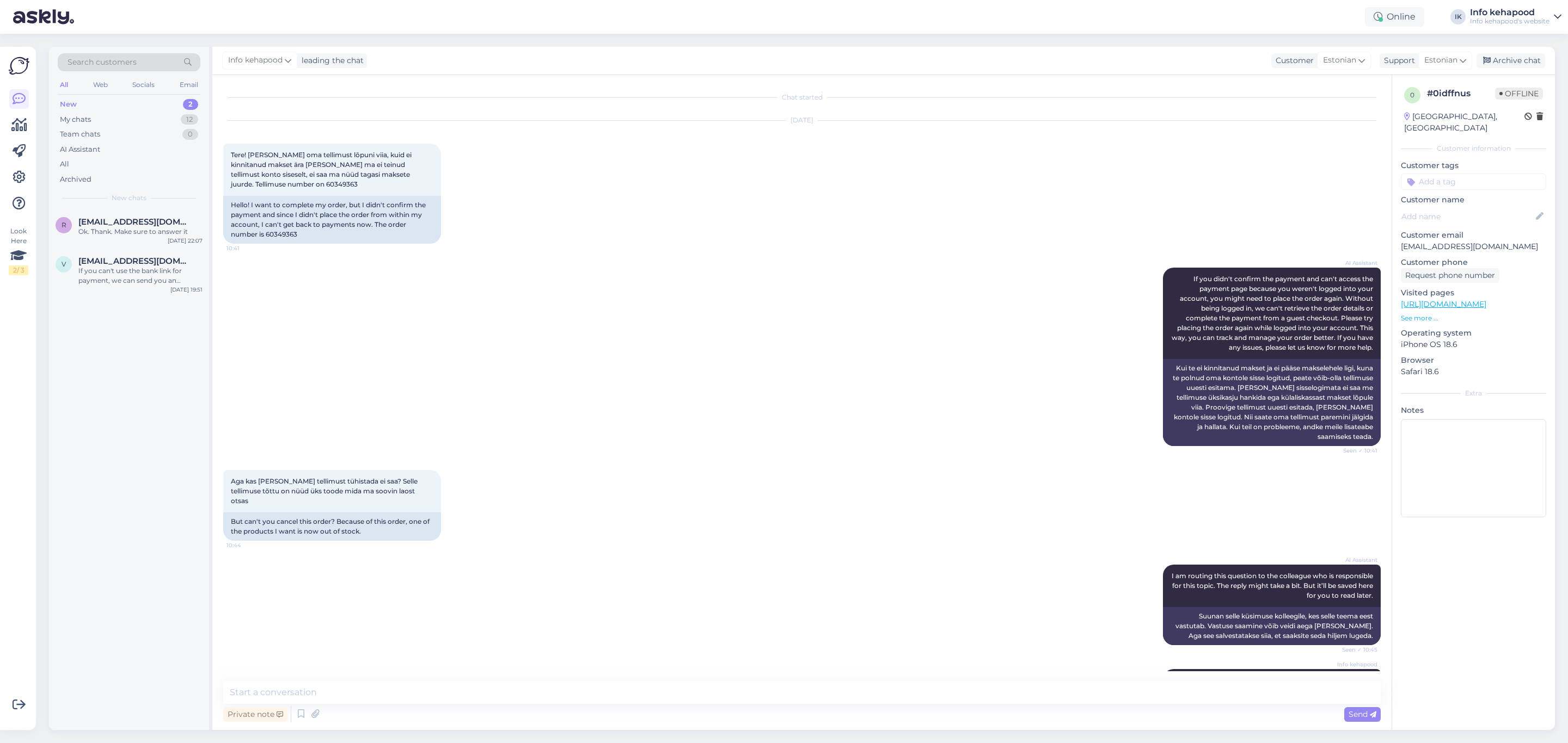
scroll to position [42, 0]
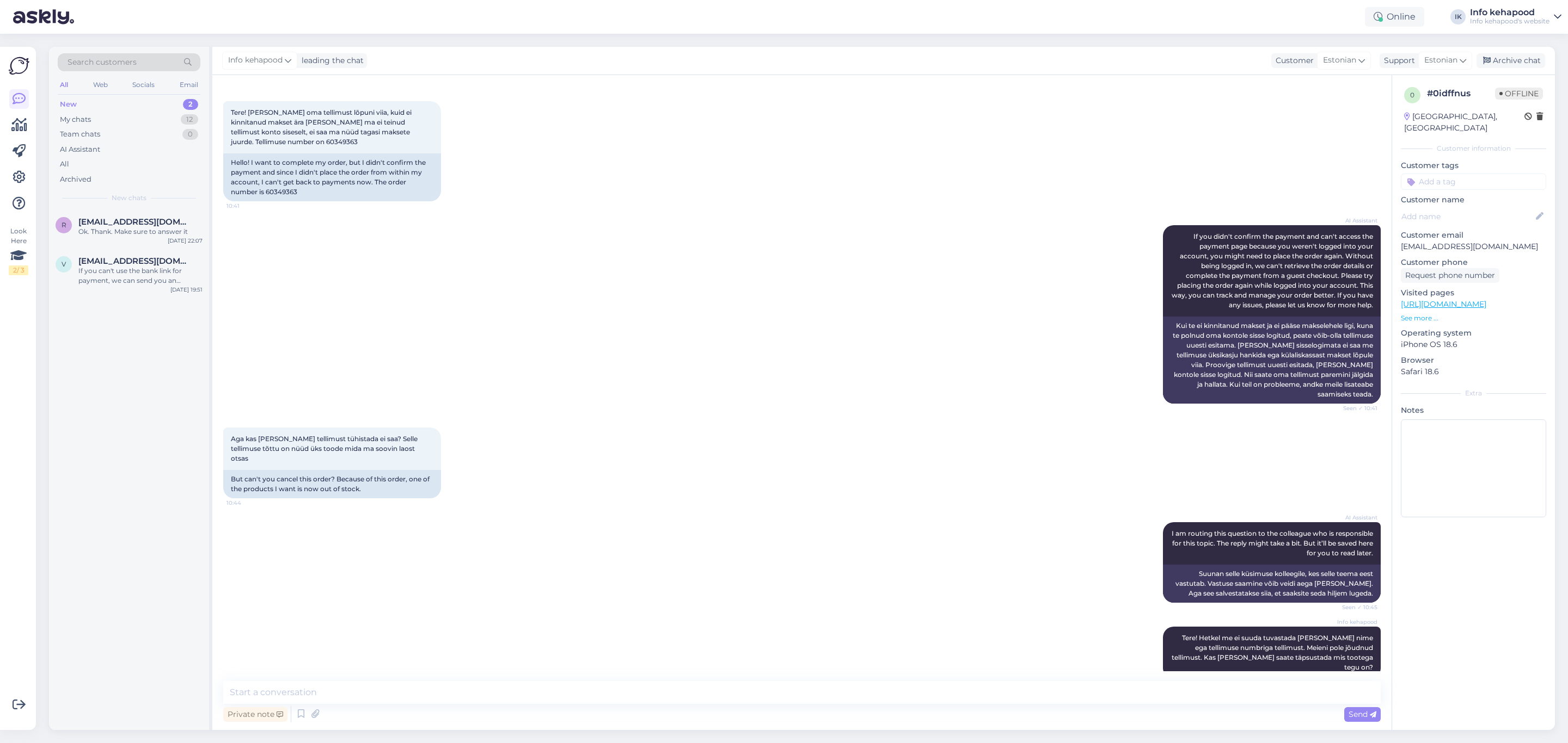
drag, startPoint x: 1147, startPoint y: 202, endPoint x: 660, endPoint y: 346, distance: 507.8
click at [660, 346] on div "AI Assistant If you didn't confirm the payment and can't access the payment pag…" at bounding box center [802, 314] width 1157 height 202
click at [133, 242] on div "r [EMAIL_ADDRESS][DOMAIN_NAME] Ok. Thank. Make sure to answer it [DATE] 22:07" at bounding box center [129, 229] width 160 height 40
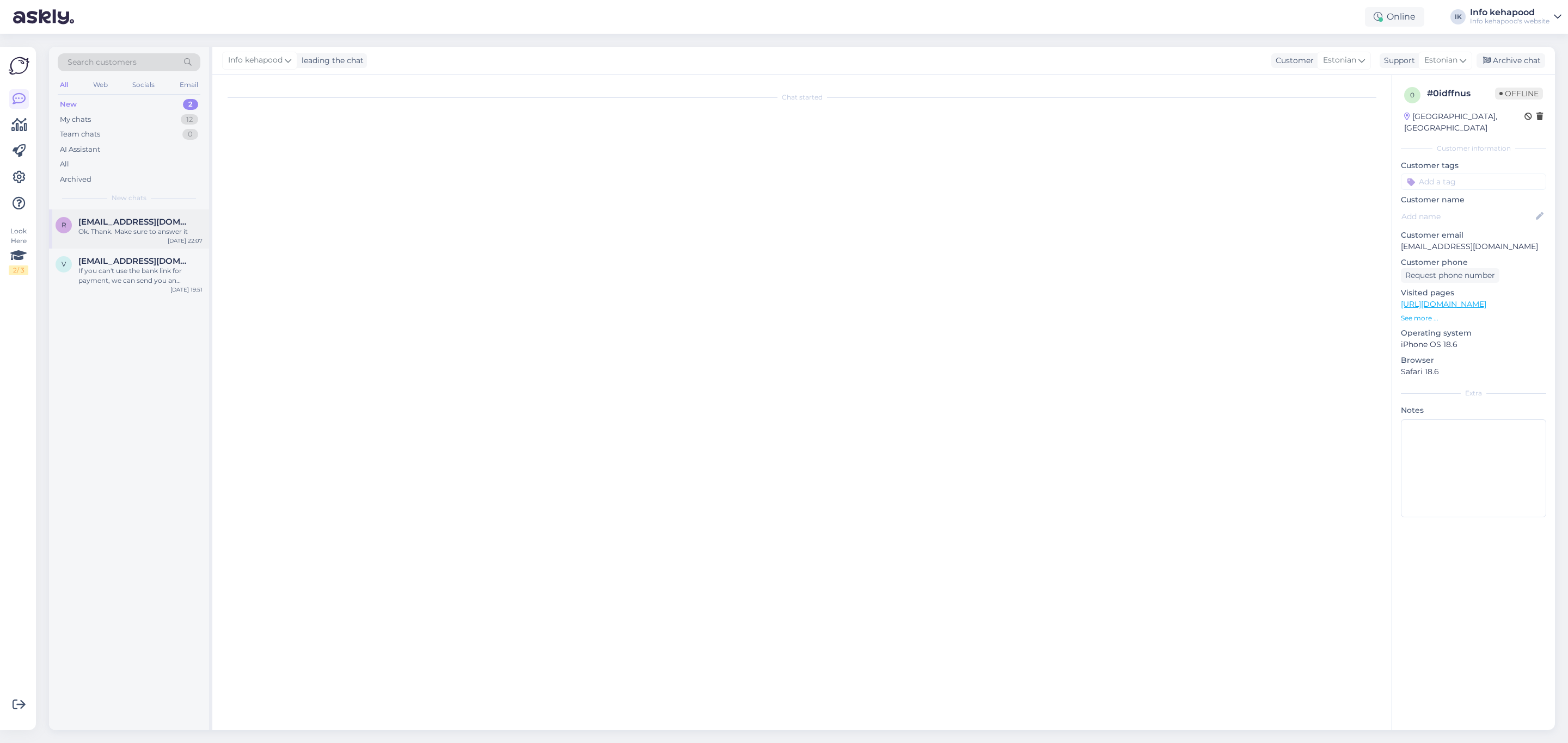
scroll to position [0, 0]
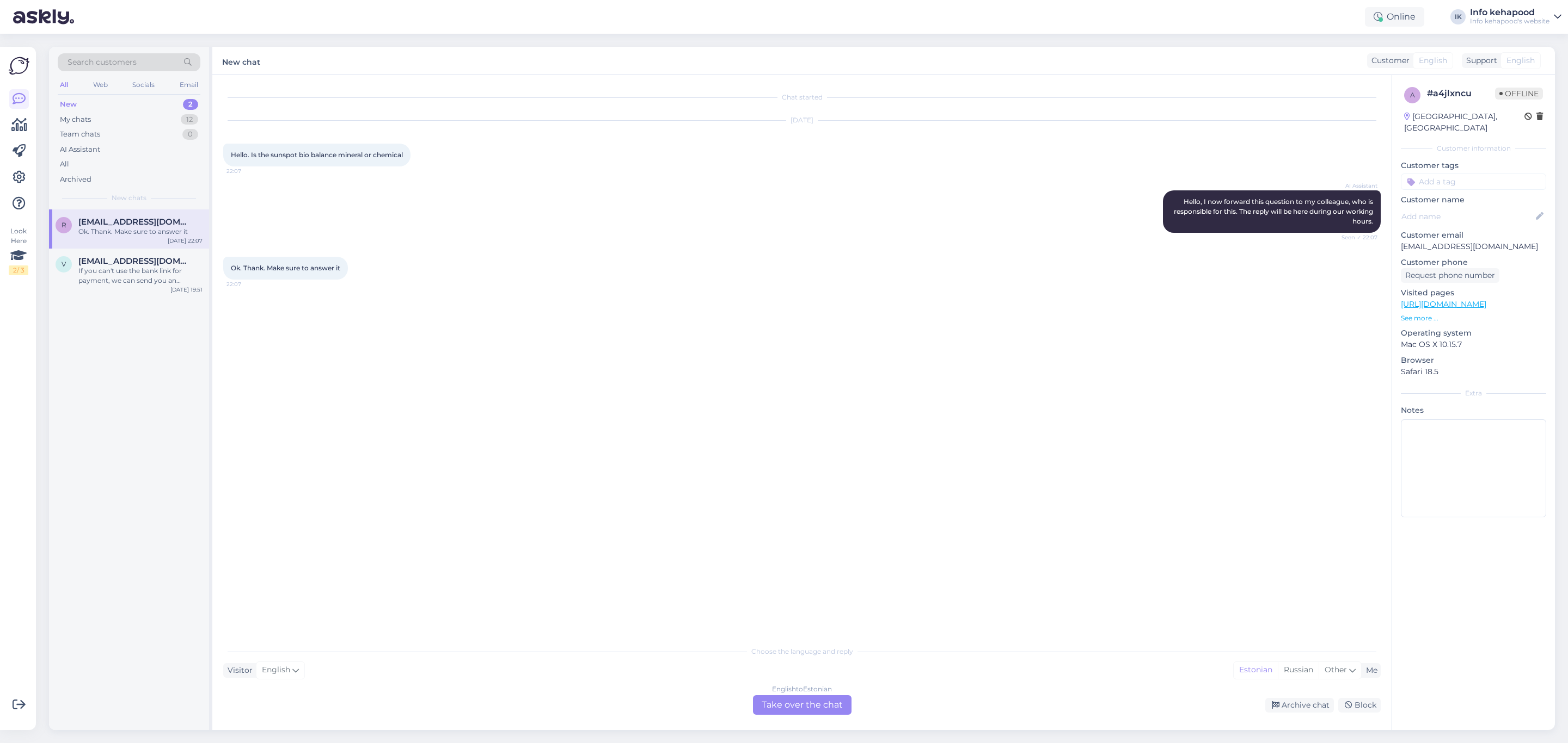
click at [116, 105] on div "New 2" at bounding box center [128, 105] width 142 height 15
click at [136, 263] on span "[EMAIL_ADDRESS][DOMAIN_NAME]" at bounding box center [135, 261] width 113 height 9
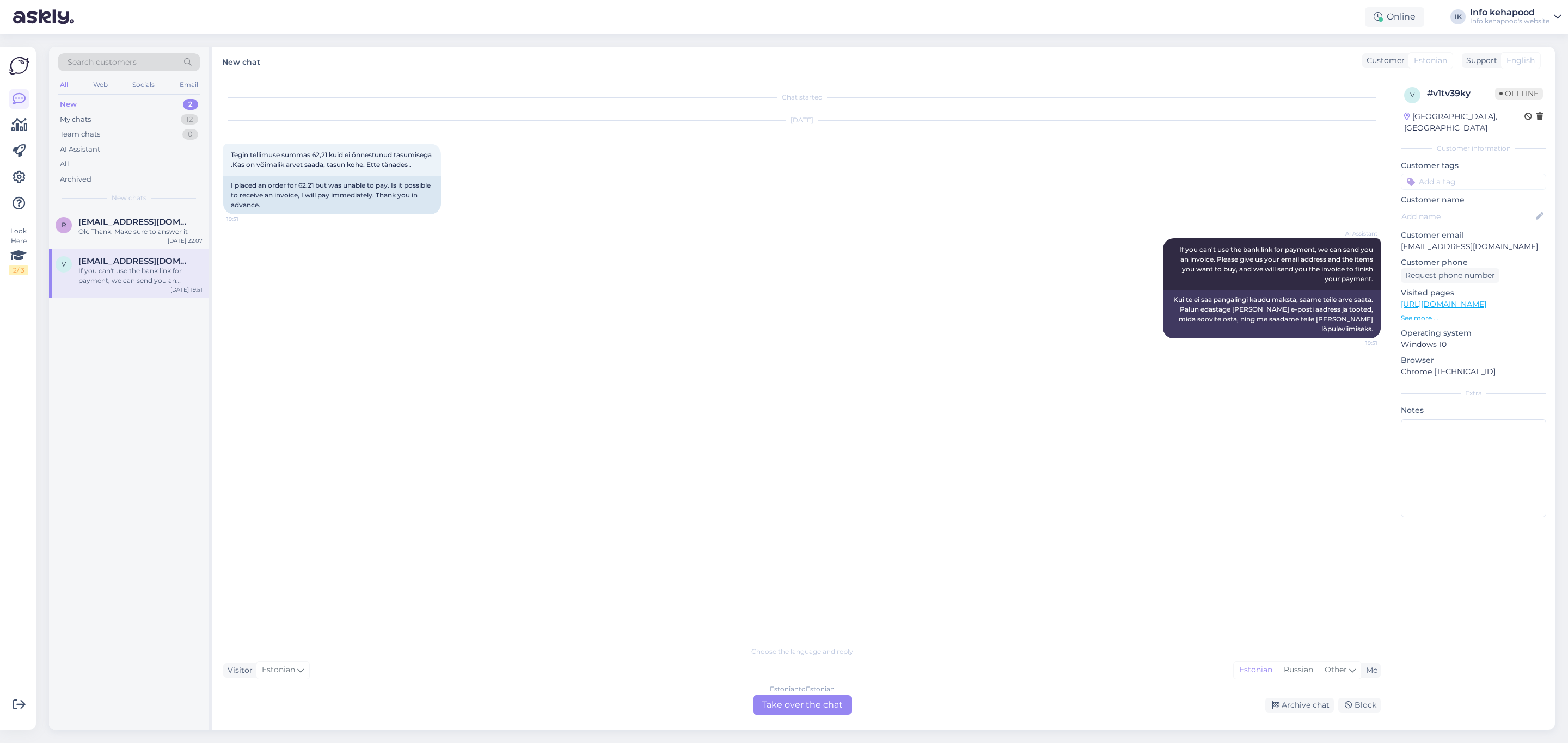
click at [1468, 299] on link "[URL][DOMAIN_NAME]" at bounding box center [1443, 304] width 86 height 9
click at [831, 706] on div "Estonian to Estonian Take over the chat" at bounding box center [802, 704] width 99 height 20
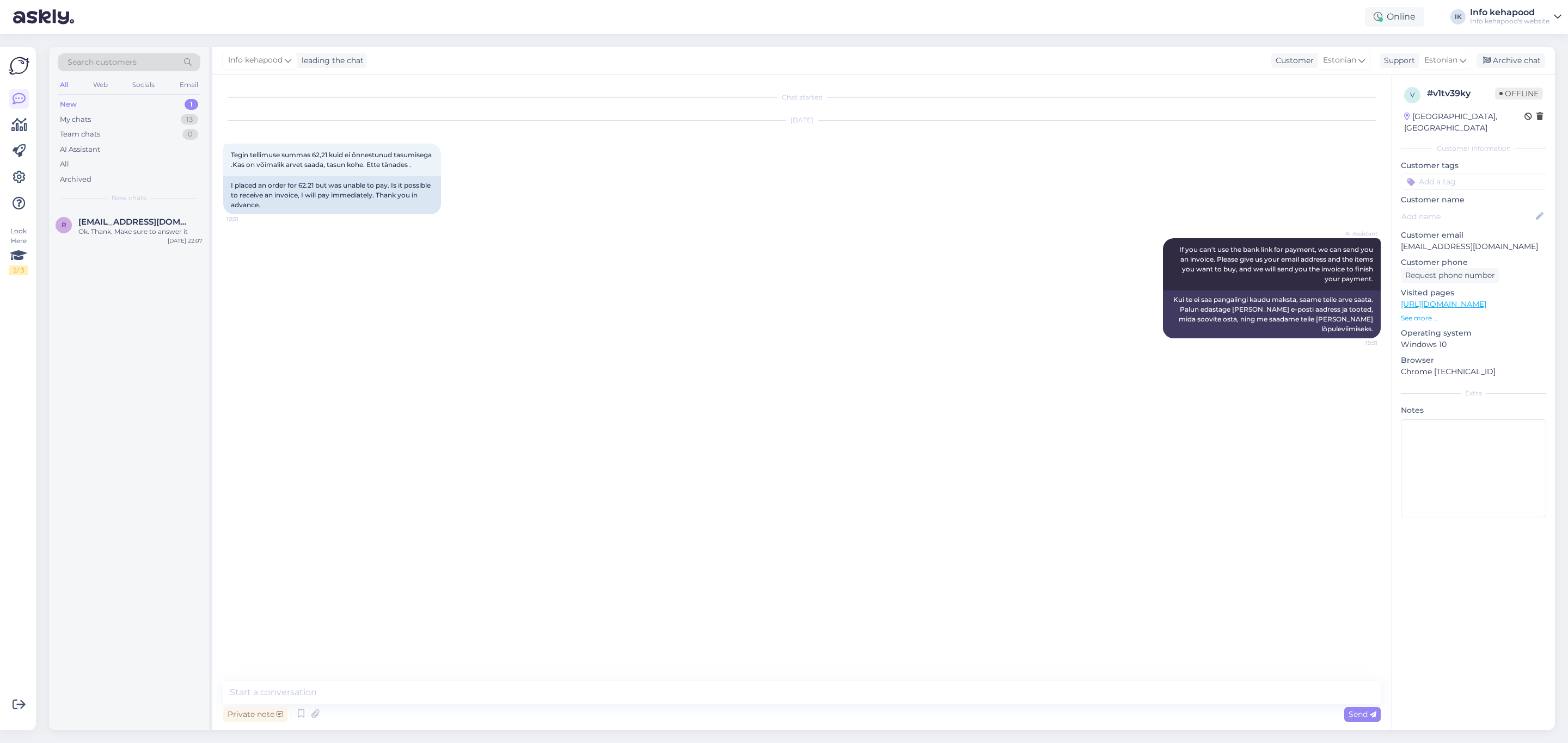
click at [638, 654] on div "Chat started [DATE] Tegin tellimuse summas 62,21 kuid ei õnnestunud tasumisega …" at bounding box center [807, 379] width 1168 height 586
click at [629, 674] on div "Chat started [DATE] Tegin tellimuse summas 62,21 kuid ei õnnestunud tasumisega …" at bounding box center [801, 403] width 1179 height 655
click at [629, 695] on textarea at bounding box center [802, 692] width 1157 height 23
type textarea "t"
type textarea "Tere! Kas [PERSON_NAME] saate saata tellimuse numbri, hetkel Teie nimega ma tel…"
